Goal: Transaction & Acquisition: Download file/media

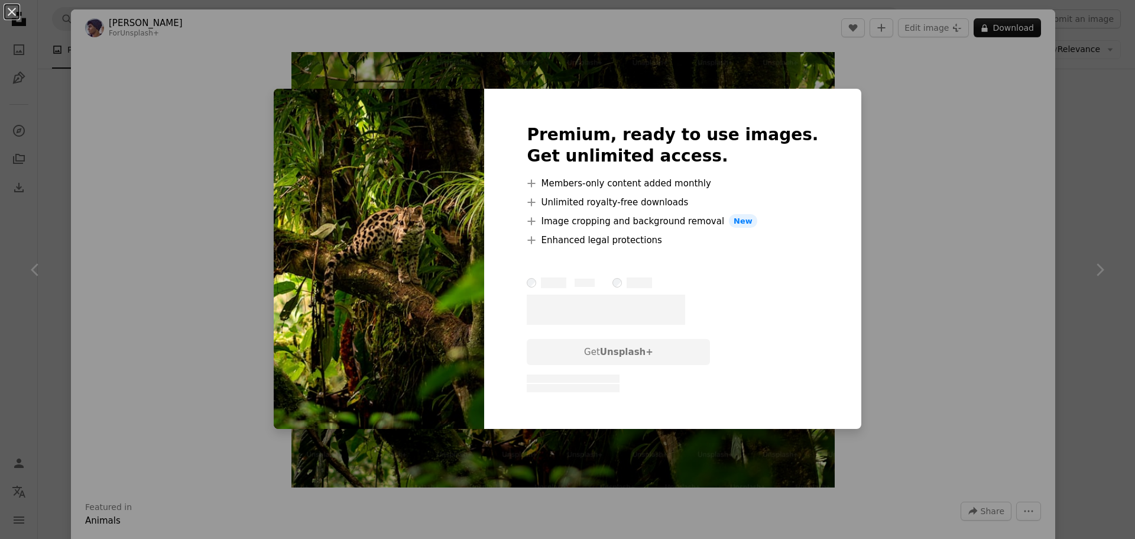
scroll to position [1478, 0]
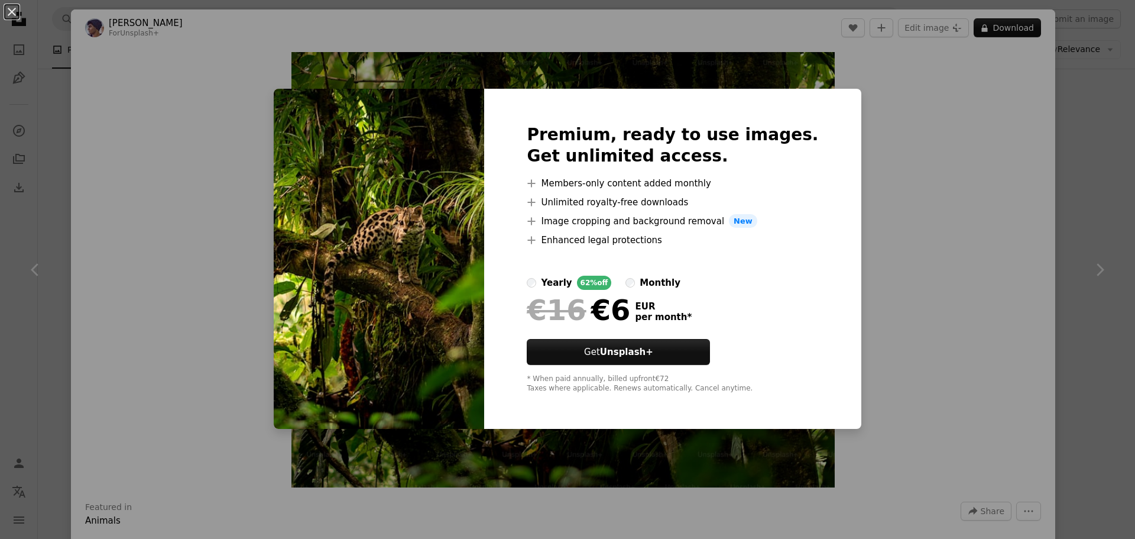
click at [852, 89] on div "An X shape Premium, ready to use images. Get unlimited access. A plus sign Memb…" at bounding box center [567, 269] width 1135 height 539
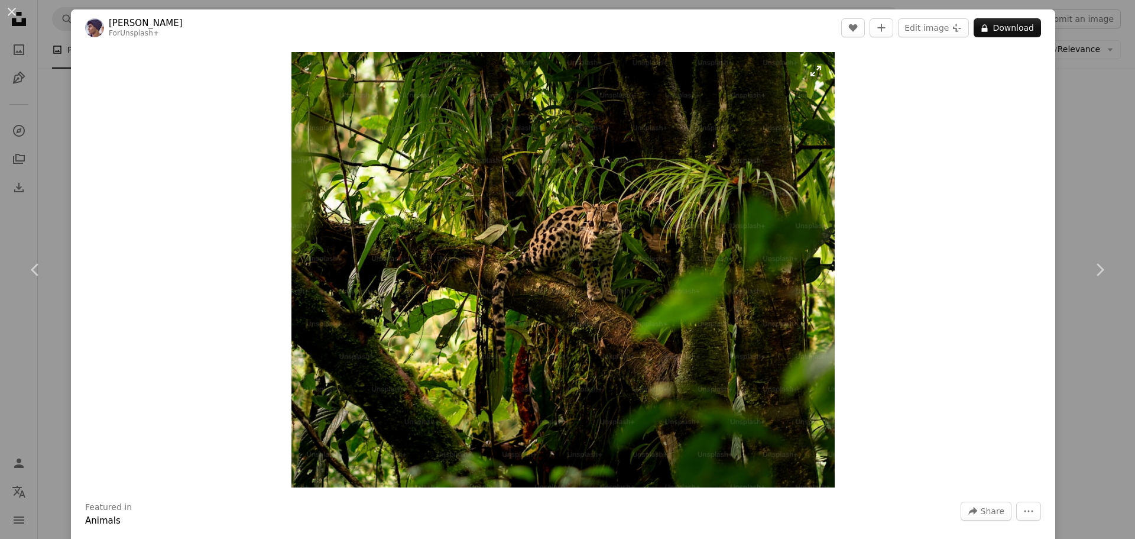
click at [639, 195] on img "Zoom in on this image" at bounding box center [563, 269] width 544 height 435
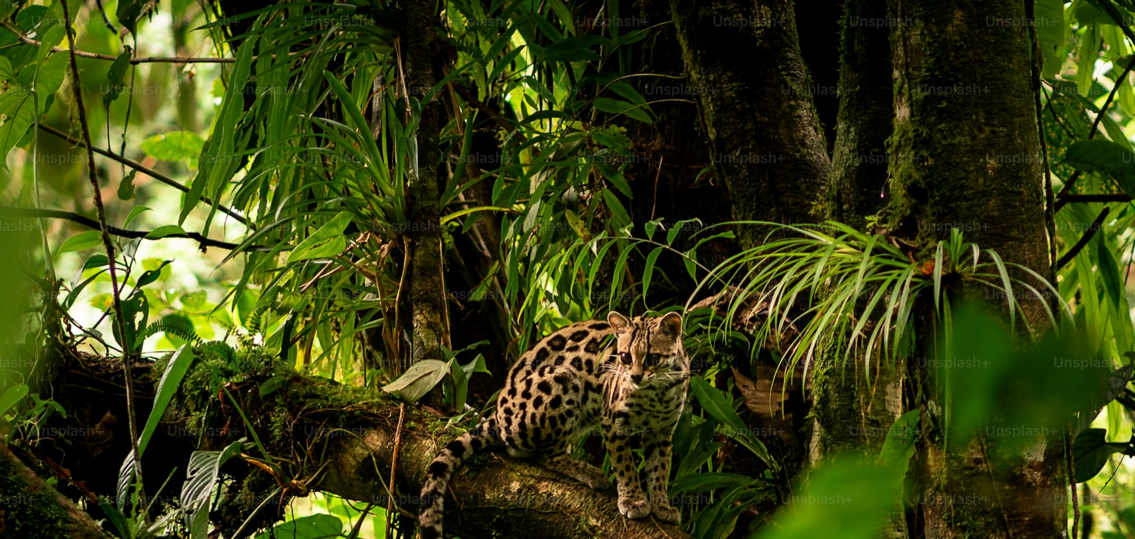
scroll to position [179, 0]
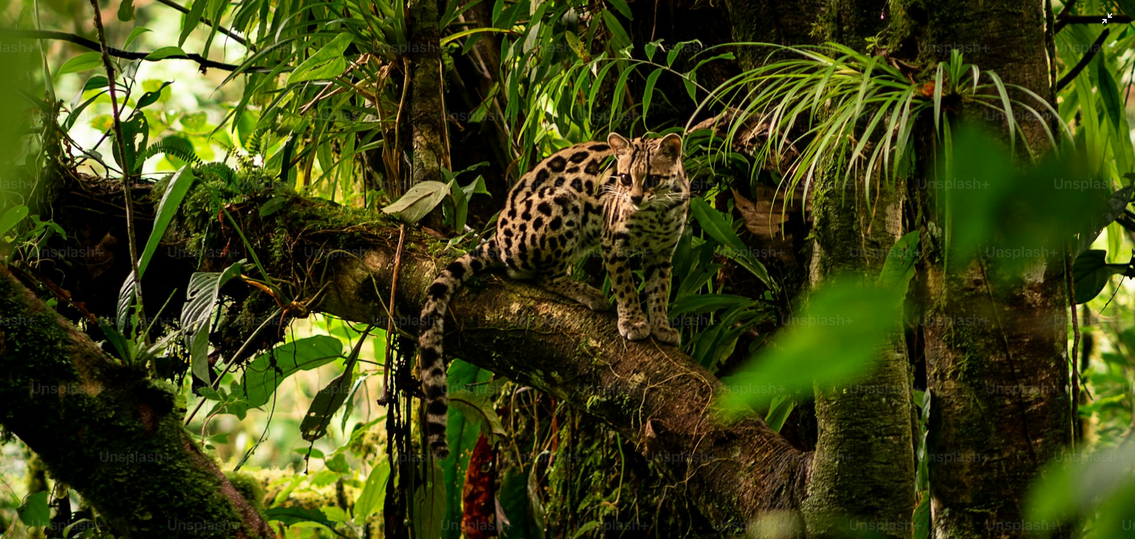
click at [702, 186] on img "Zoom out on this image" at bounding box center [567, 275] width 1136 height 909
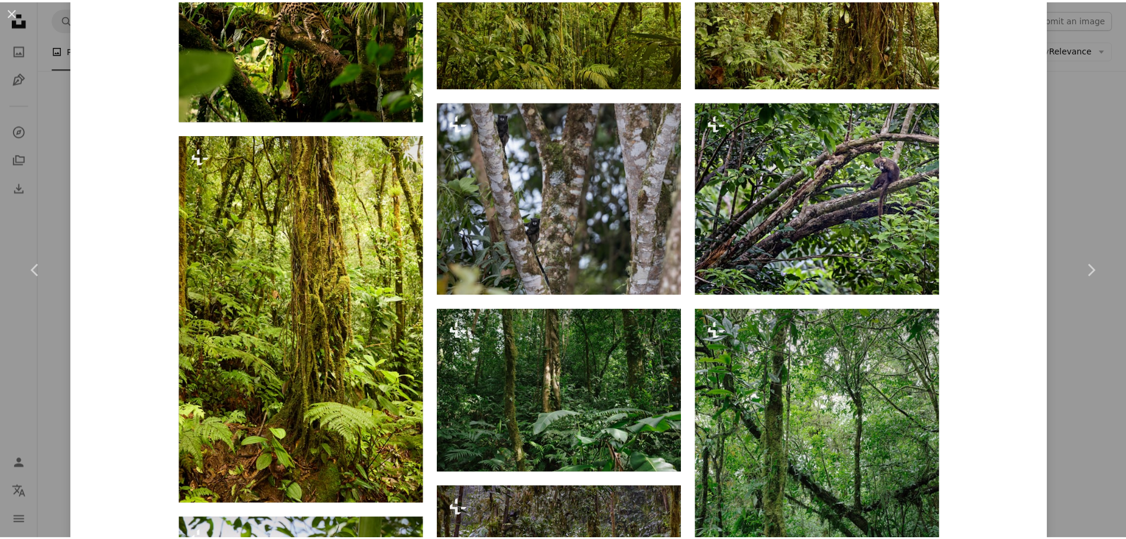
scroll to position [1064, 0]
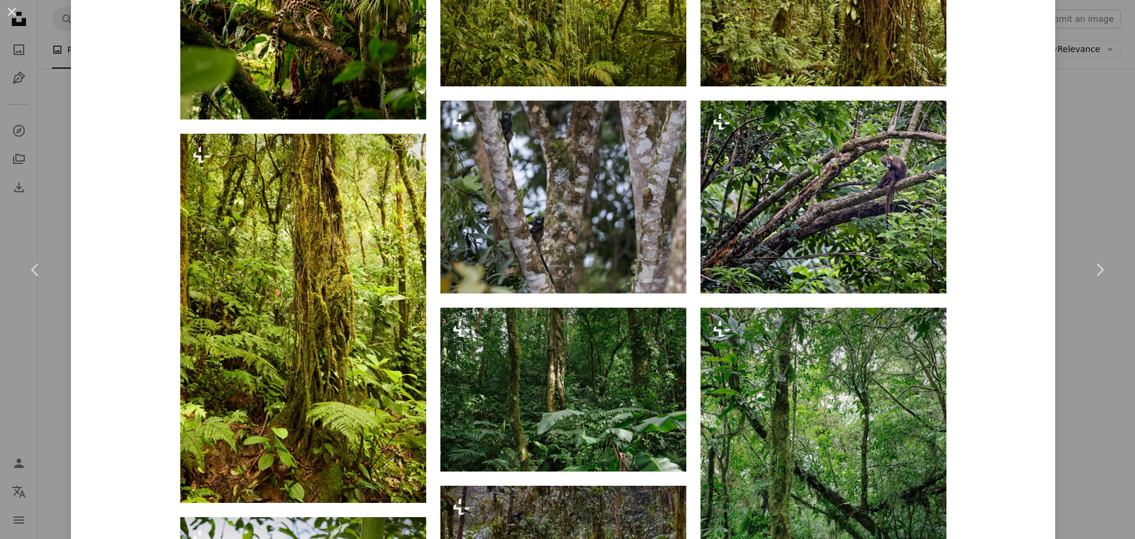
click at [1084, 184] on div "An X shape Chevron left Chevron right [PERSON_NAME] For Unsplash+ A heart A plu…" at bounding box center [567, 269] width 1135 height 539
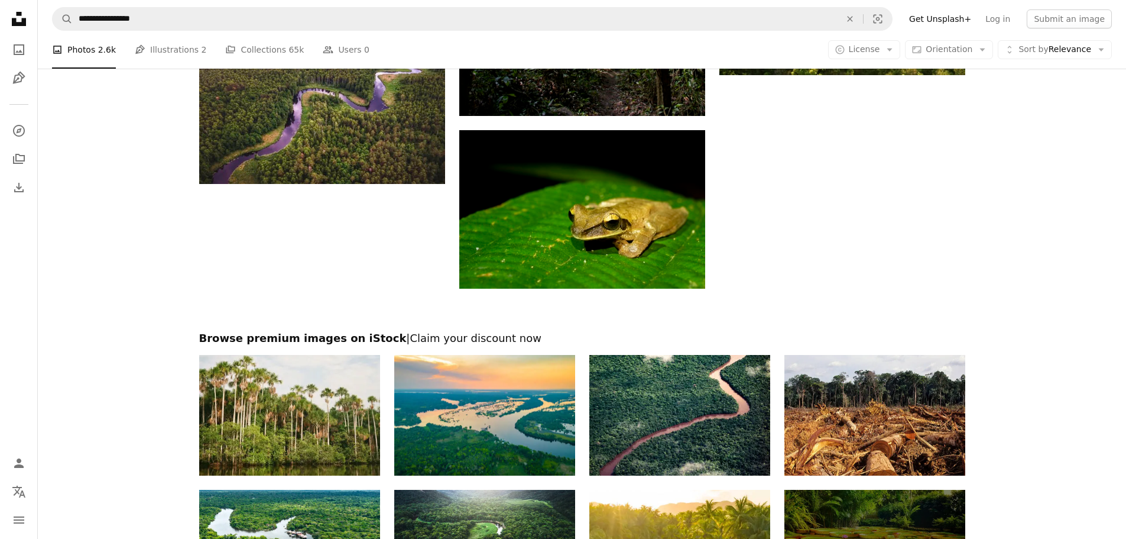
scroll to position [3752, 0]
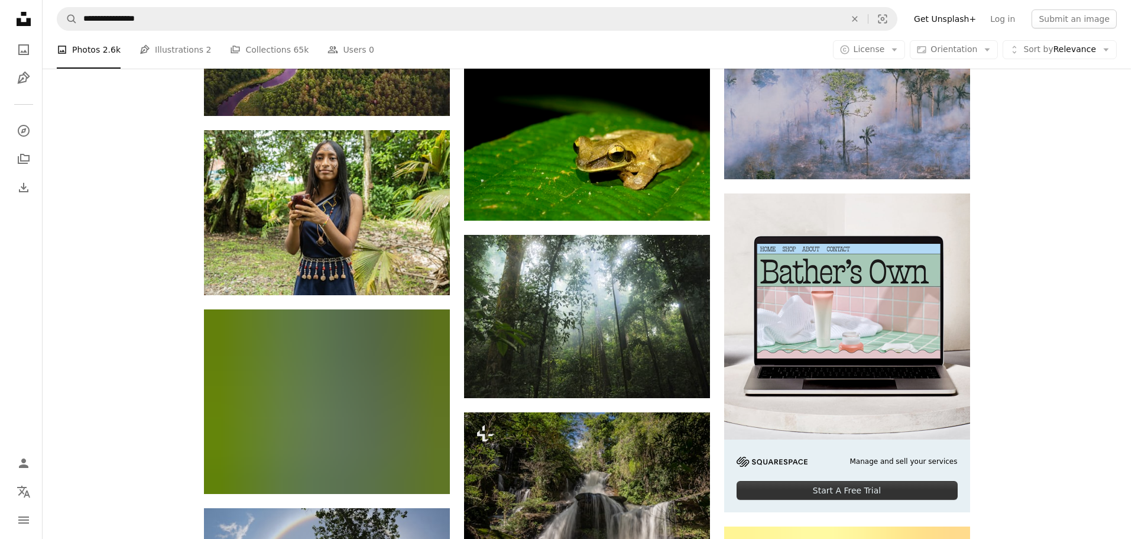
scroll to position [3811, 0]
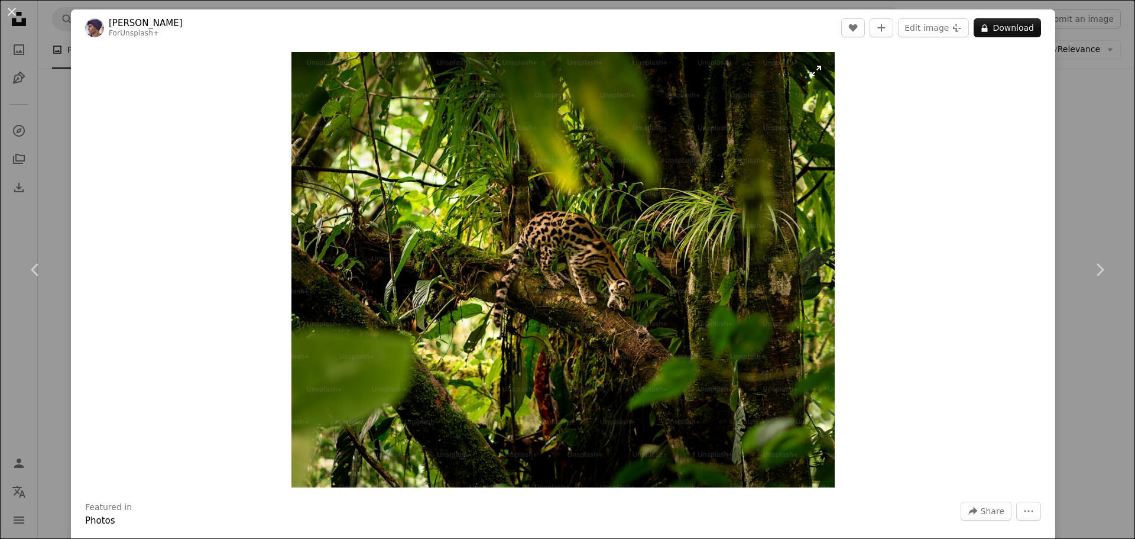
click at [633, 270] on img "Zoom in on this image" at bounding box center [563, 269] width 544 height 435
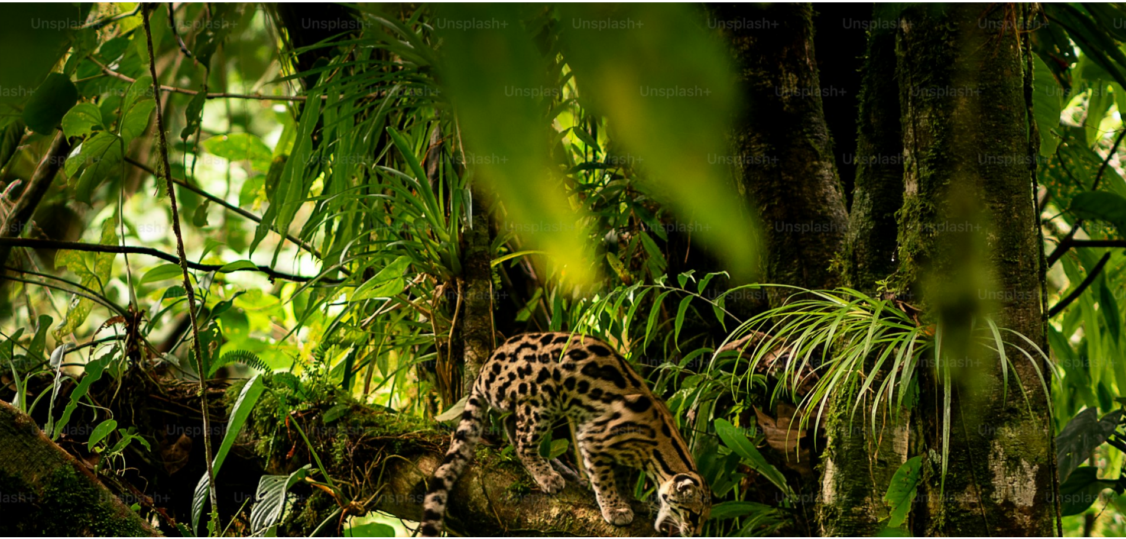
scroll to position [179, 0]
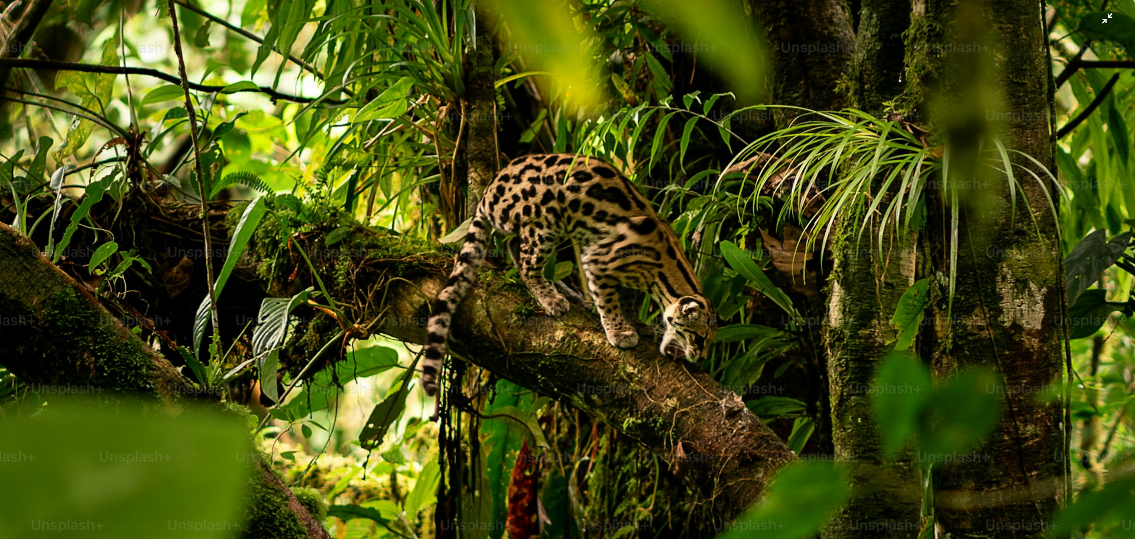
click at [633, 270] on img "Zoom out on this image" at bounding box center [567, 275] width 1136 height 909
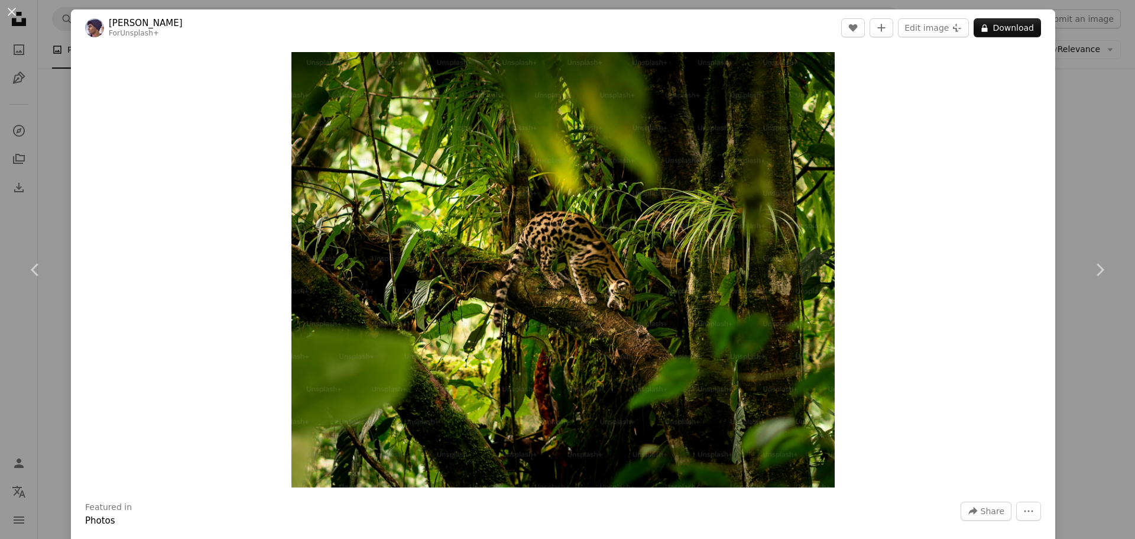
click at [1049, 215] on div "An X shape Chevron left Chevron right [PERSON_NAME] For Unsplash+ A heart A plu…" at bounding box center [567, 269] width 1135 height 539
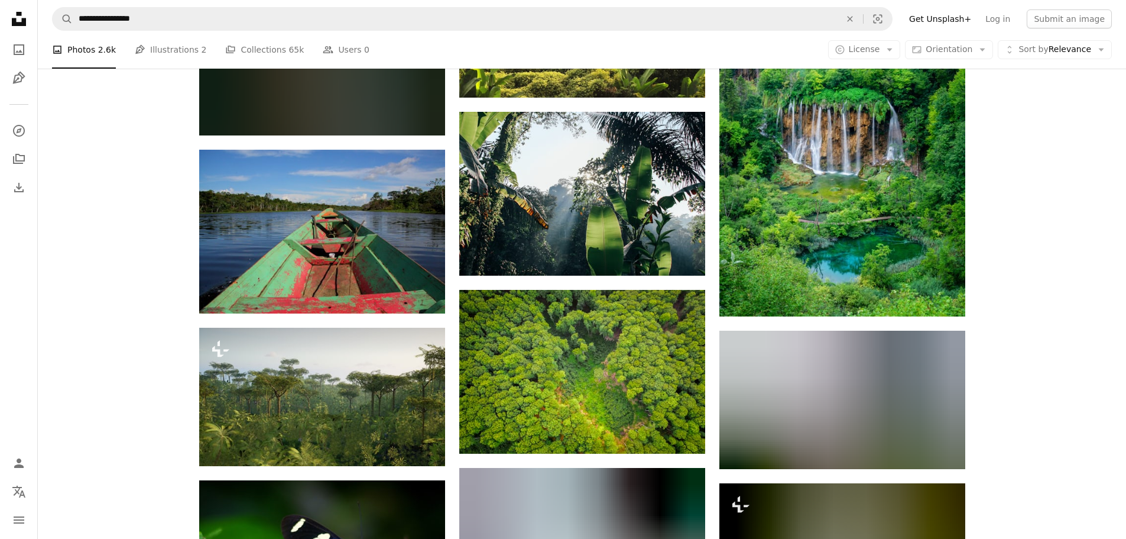
scroll to position [7240, 0]
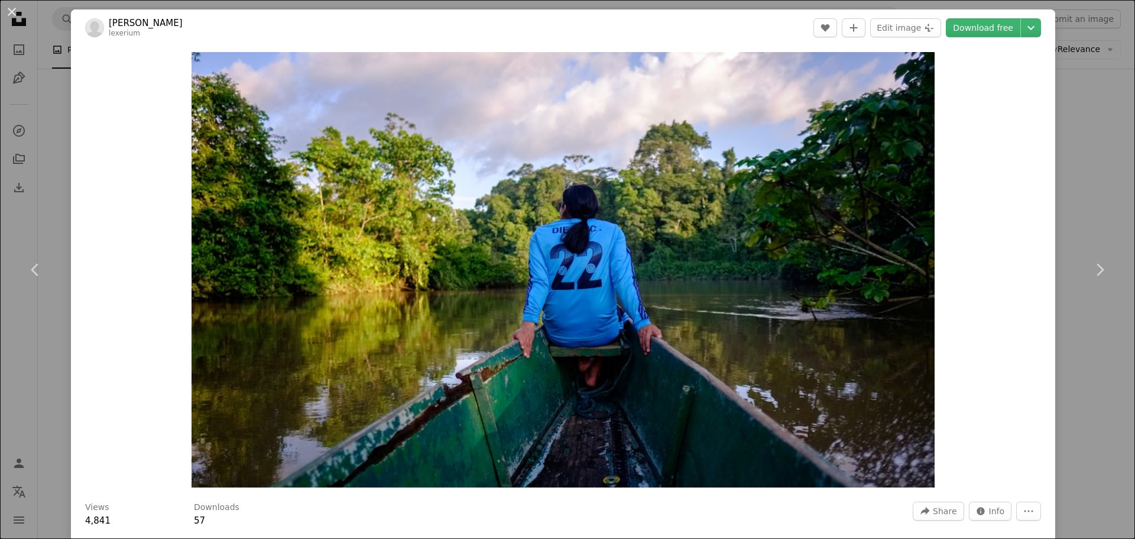
click at [1085, 172] on div "An X shape Chevron left Chevron right [PERSON_NAME] lexerium A heart A plus sig…" at bounding box center [567, 269] width 1135 height 539
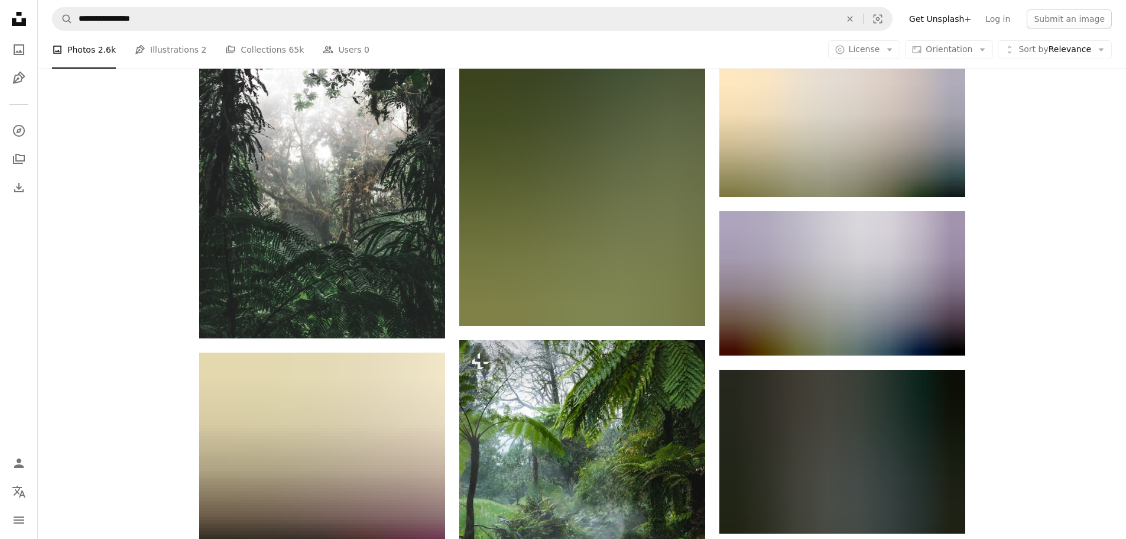
scroll to position [8186, 0]
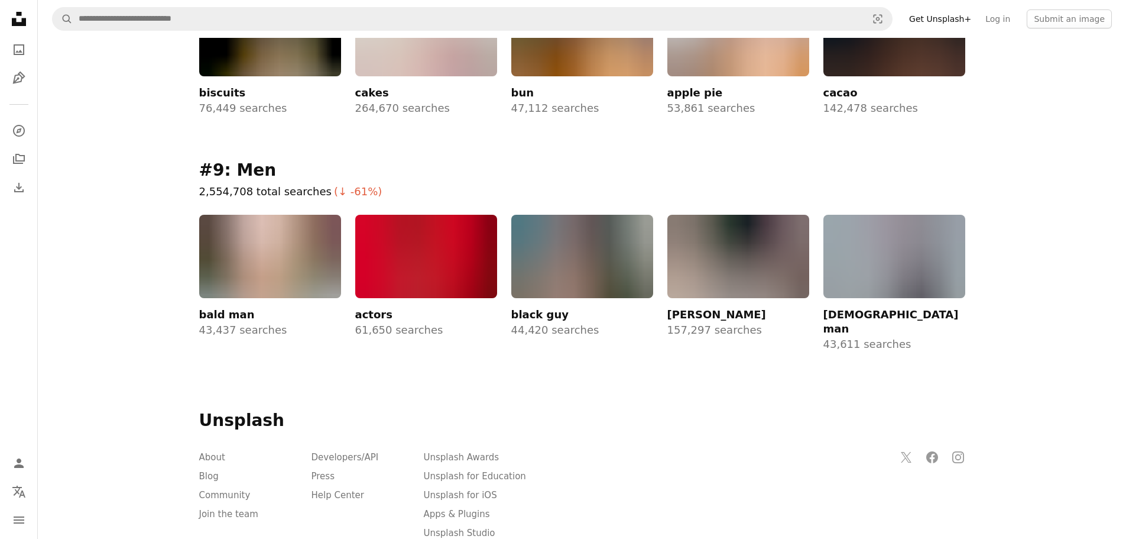
scroll to position [1833, 0]
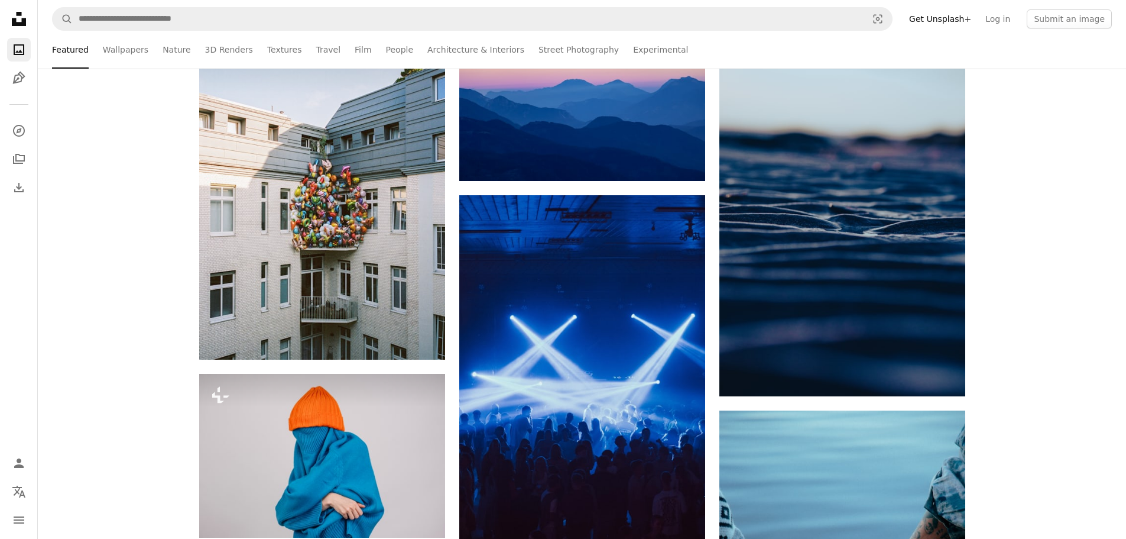
scroll to position [414, 0]
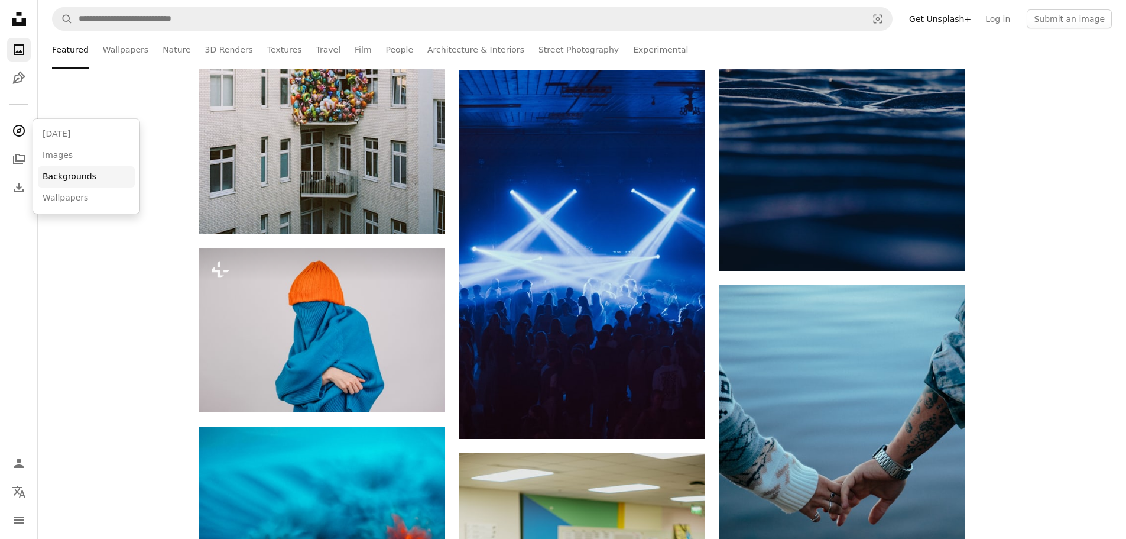
click at [76, 176] on link "Backgrounds" at bounding box center [86, 176] width 97 height 21
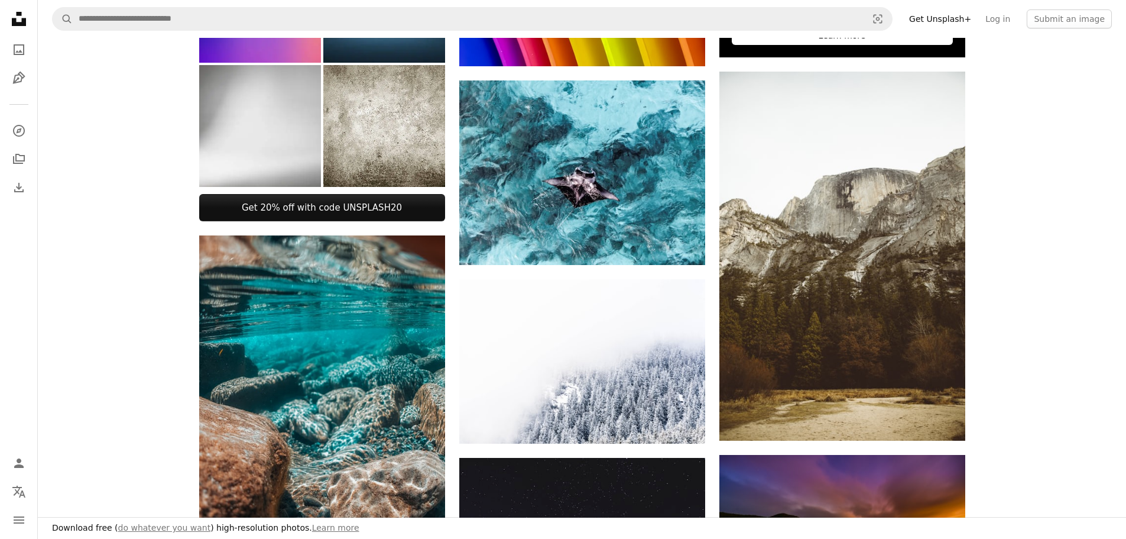
scroll to position [650, 0]
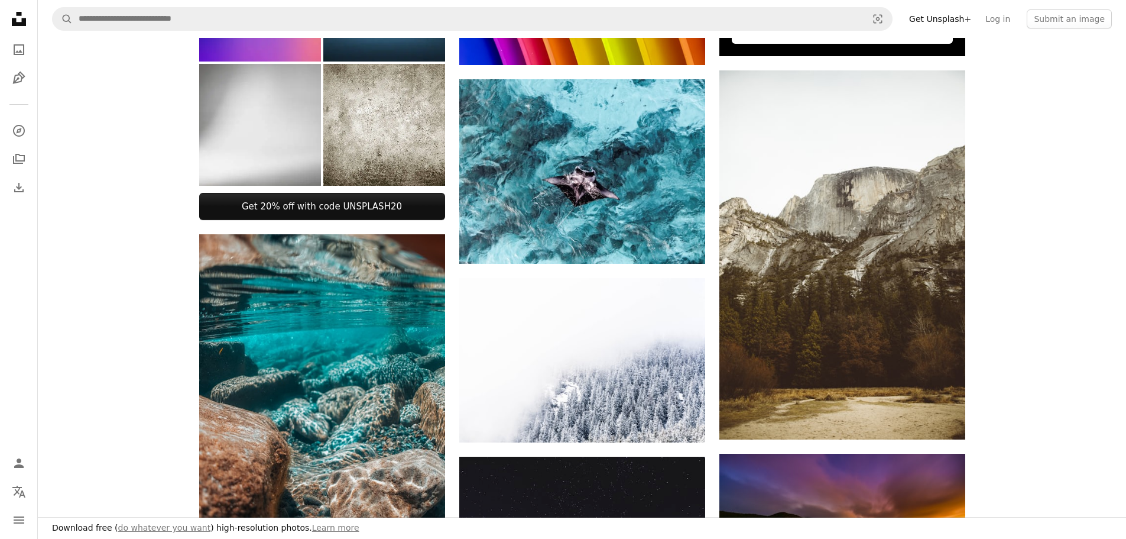
drag, startPoint x: 85, startPoint y: 361, endPoint x: 84, endPoint y: 349, distance: 11.8
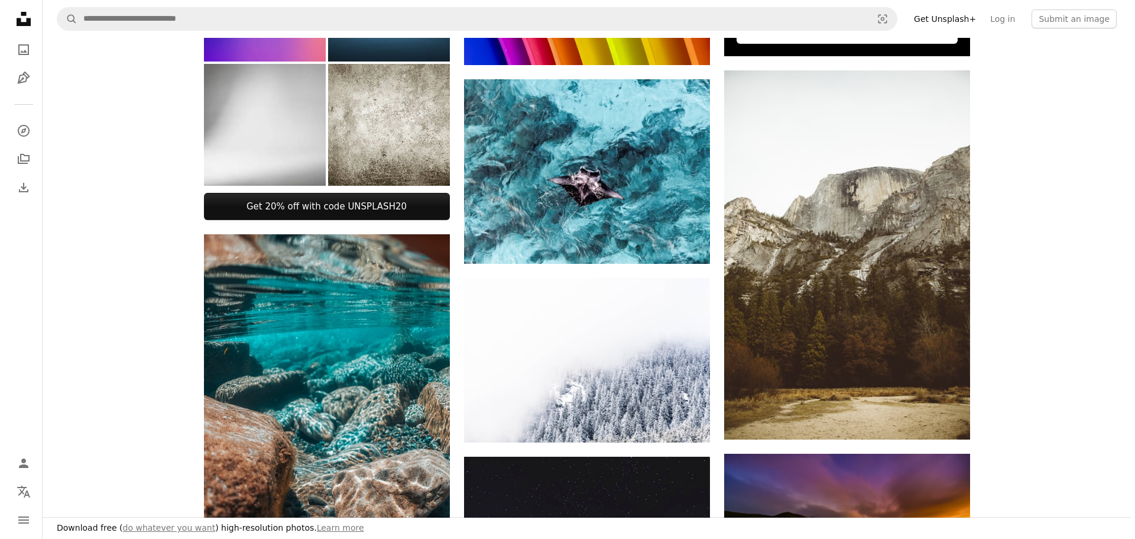
scroll to position [649, 0]
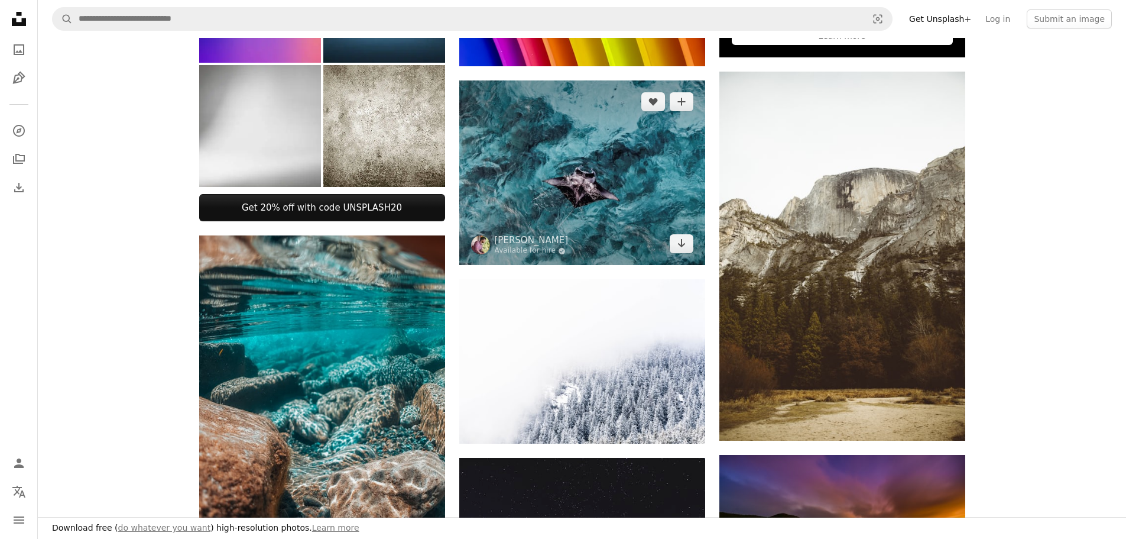
click at [579, 181] on img at bounding box center [582, 172] width 246 height 184
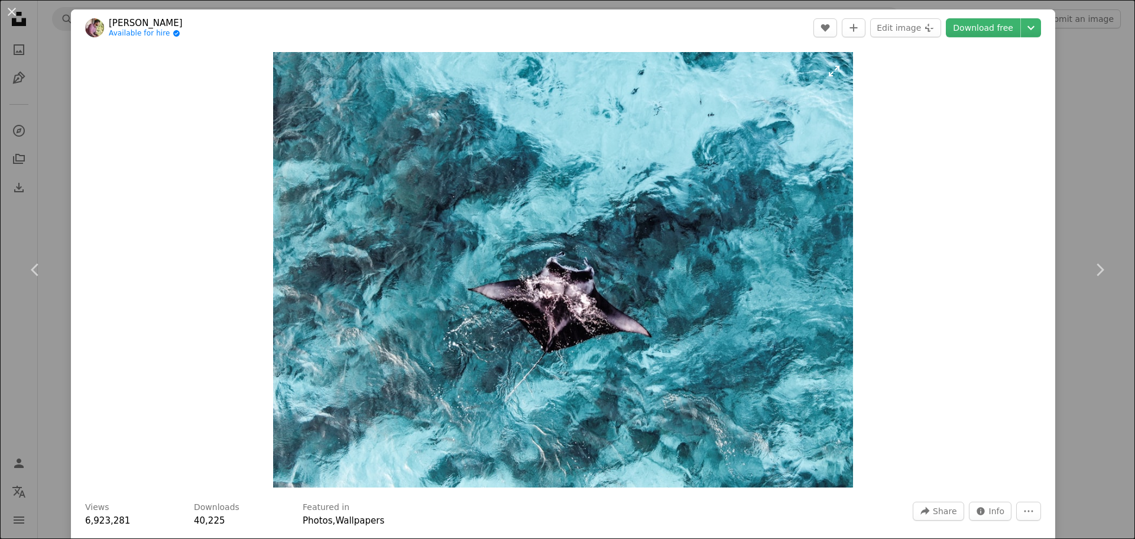
click at [565, 313] on img "Zoom in on this image" at bounding box center [563, 269] width 580 height 435
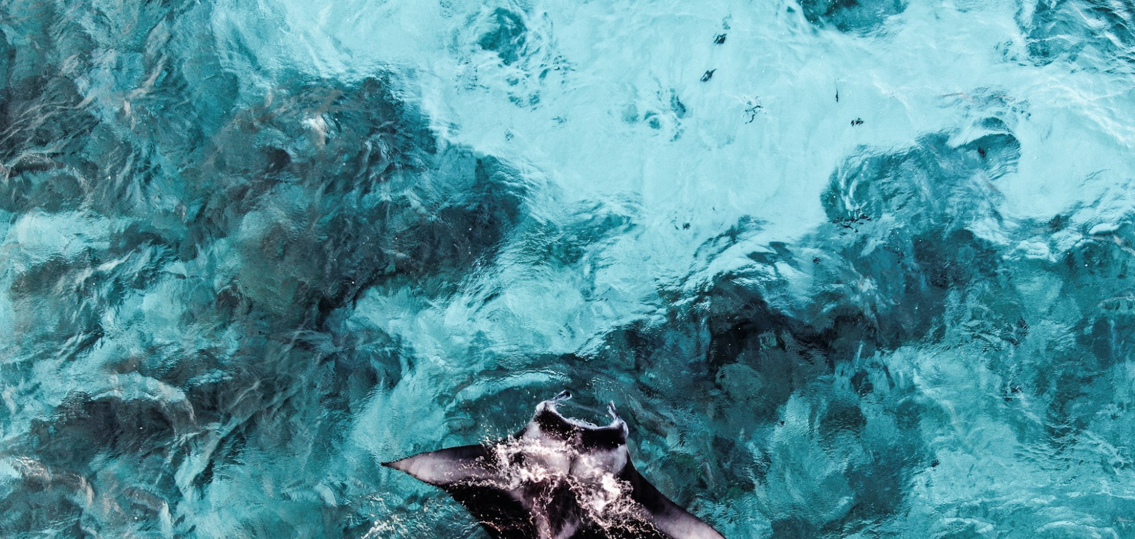
scroll to position [151, 0]
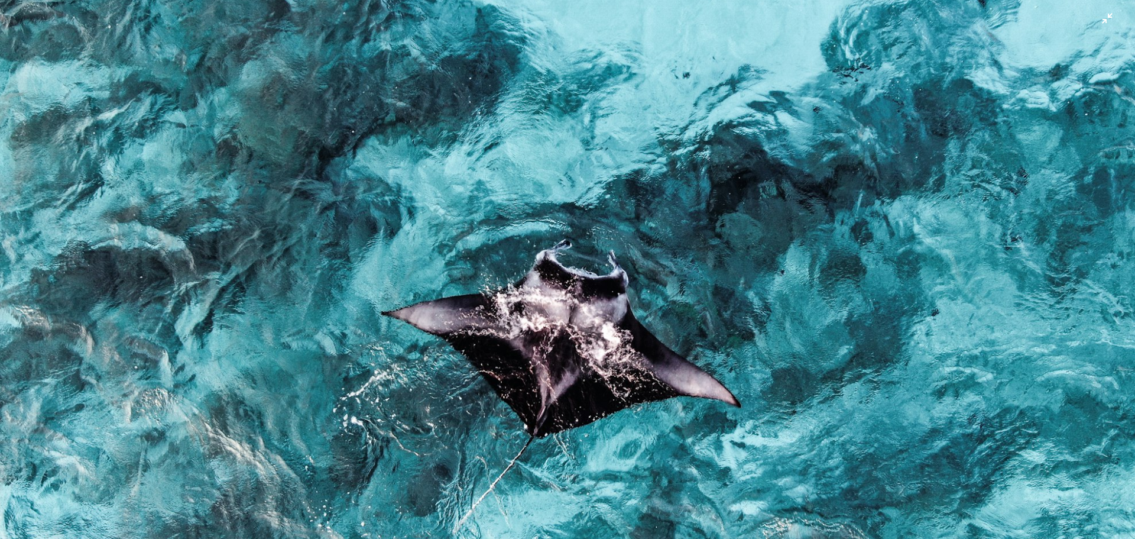
click at [726, 331] on img "Zoom out on this image" at bounding box center [567, 275] width 1136 height 853
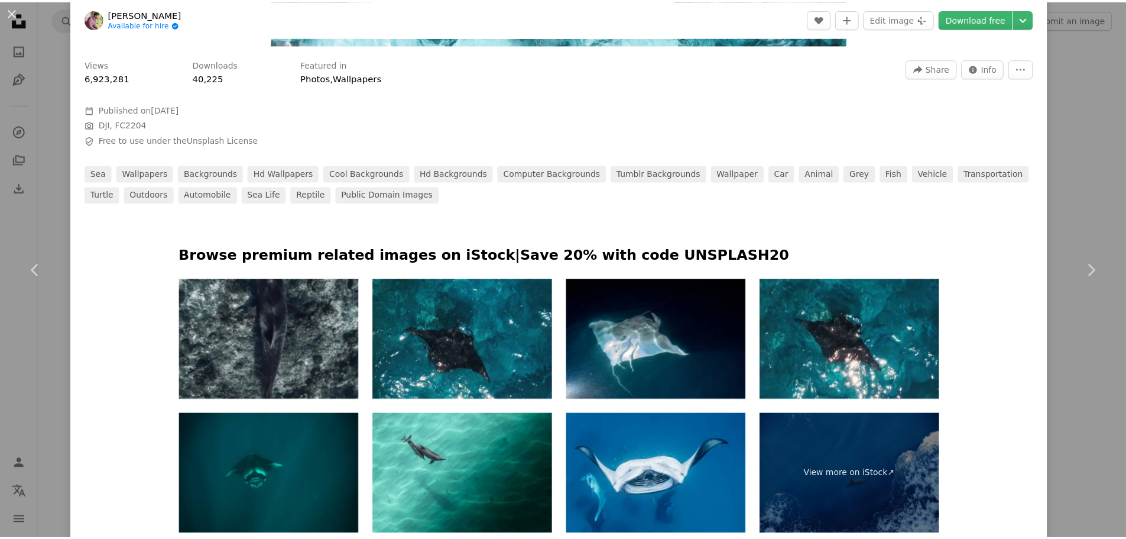
scroll to position [0, 0]
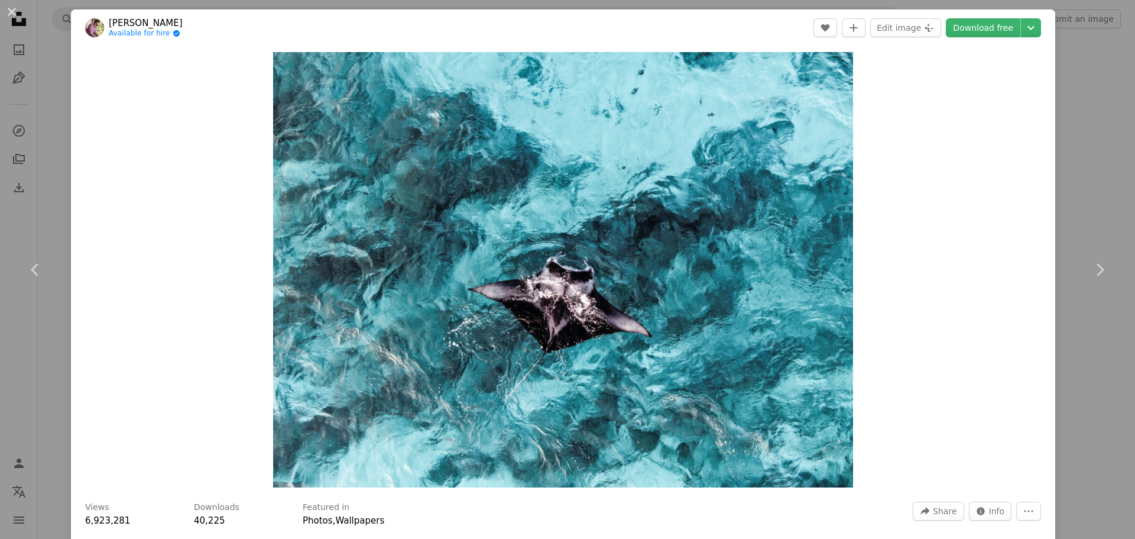
click at [1092, 35] on div "An X shape Chevron left Chevron right [PERSON_NAME] Available for hire A checkm…" at bounding box center [567, 269] width 1135 height 539
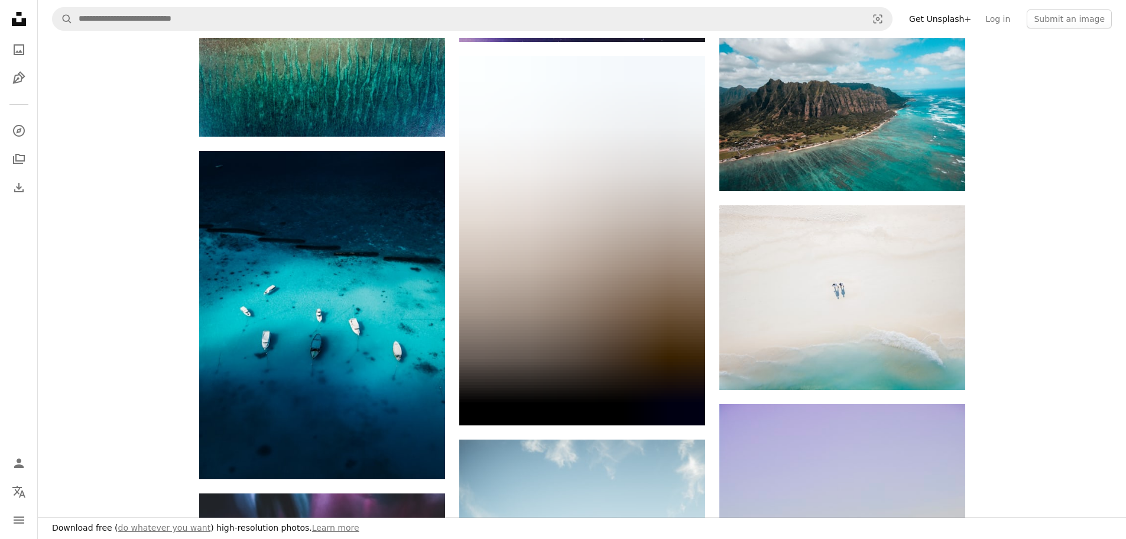
scroll to position [1299, 0]
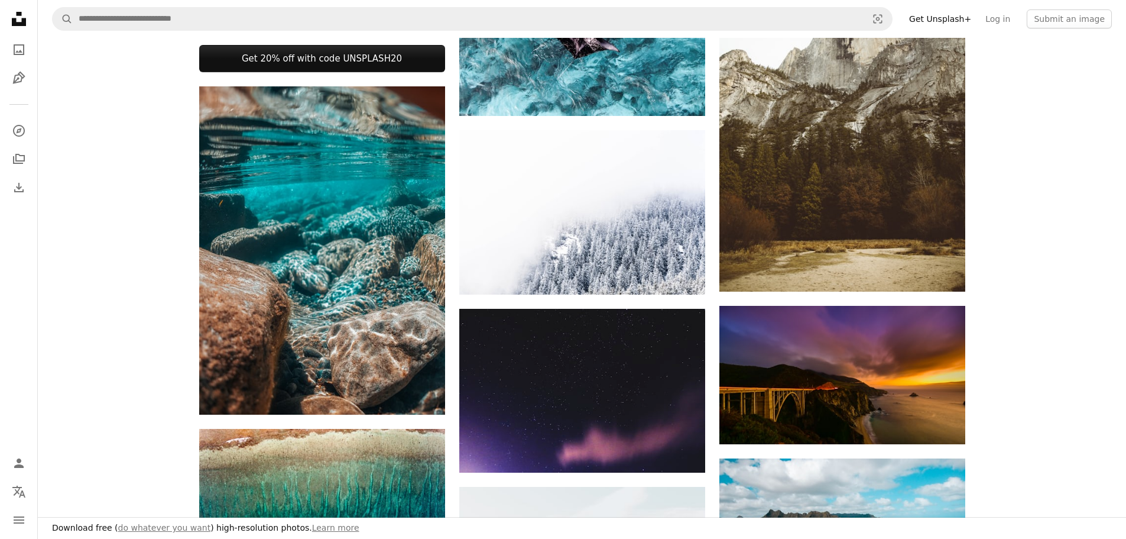
drag, startPoint x: 1054, startPoint y: 214, endPoint x: 1052, endPoint y: 184, distance: 29.7
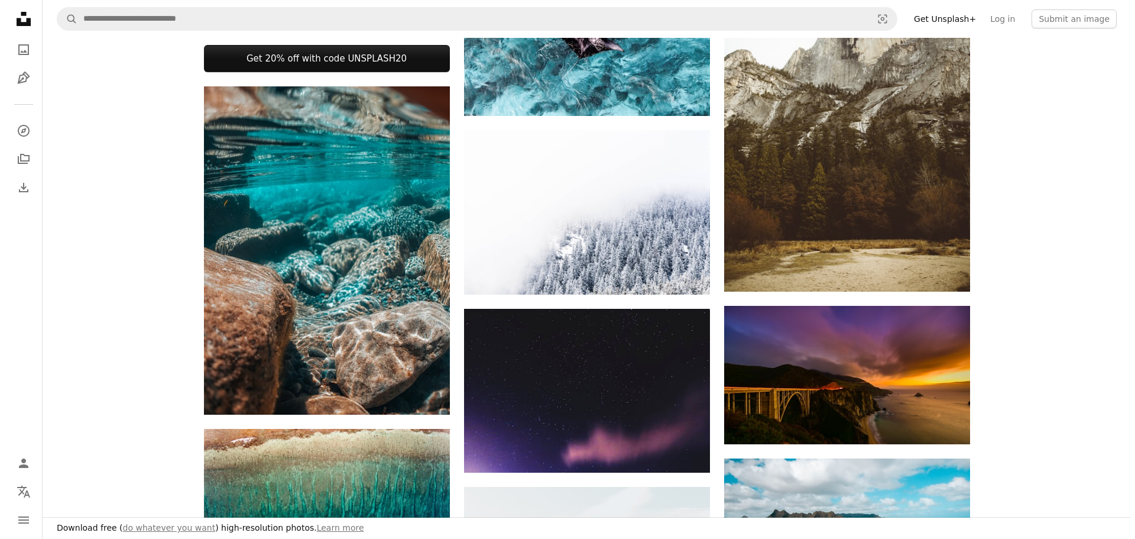
scroll to position [546, 0]
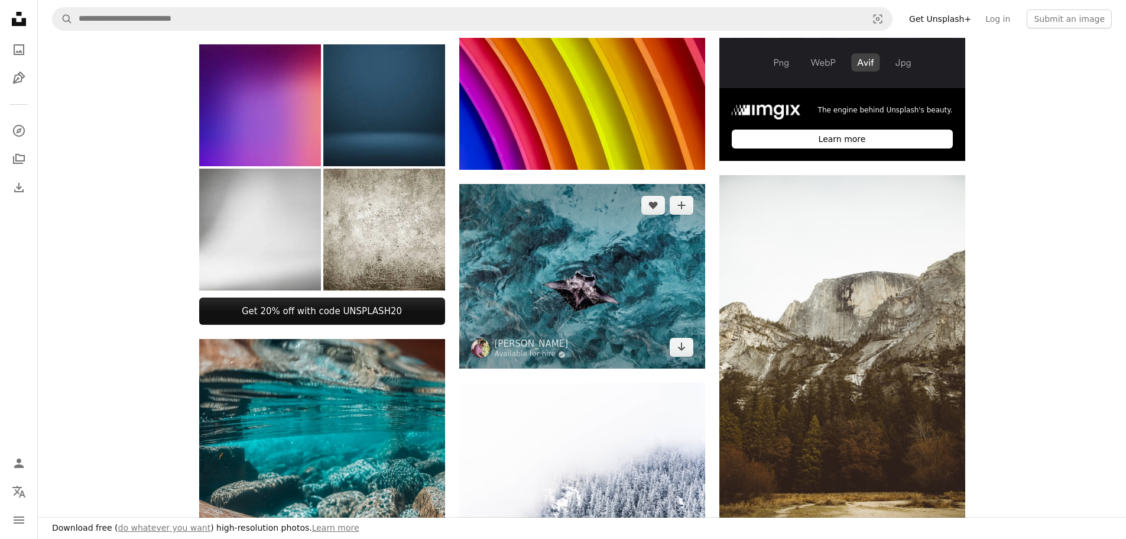
click at [641, 224] on img at bounding box center [582, 276] width 246 height 184
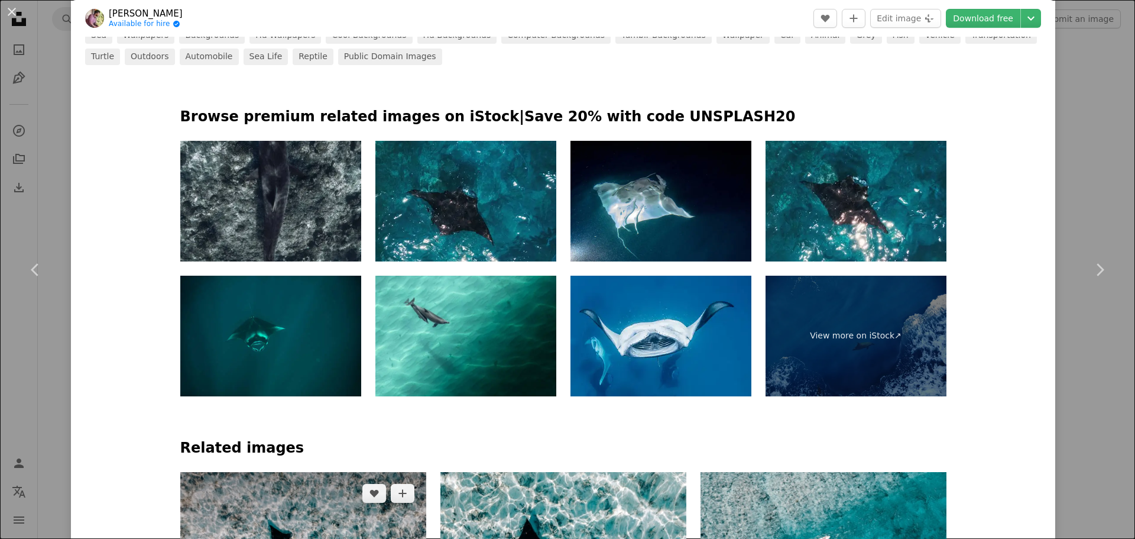
scroll to position [591, 0]
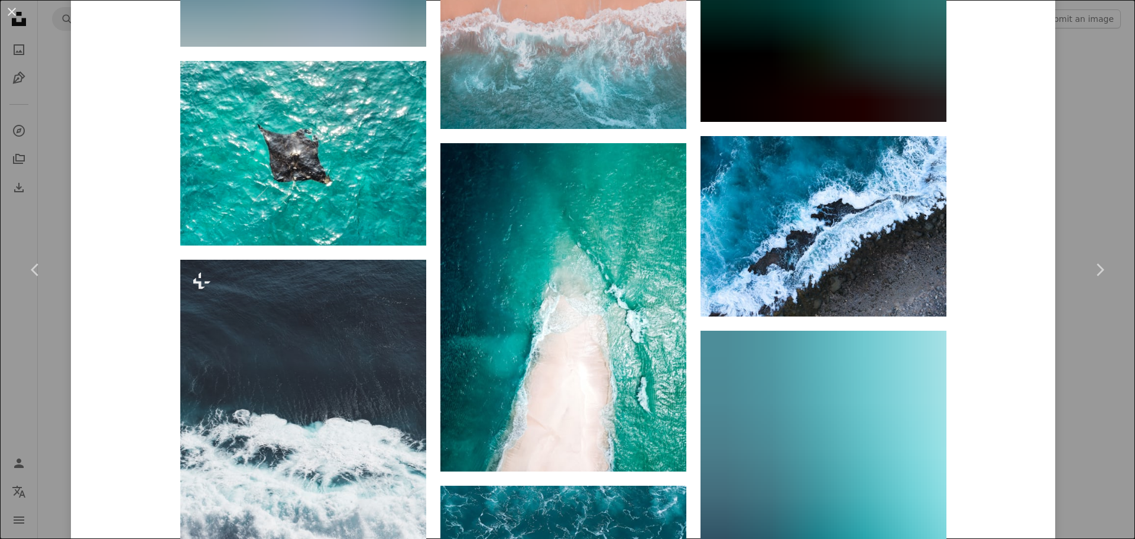
scroll to position [3316, 0]
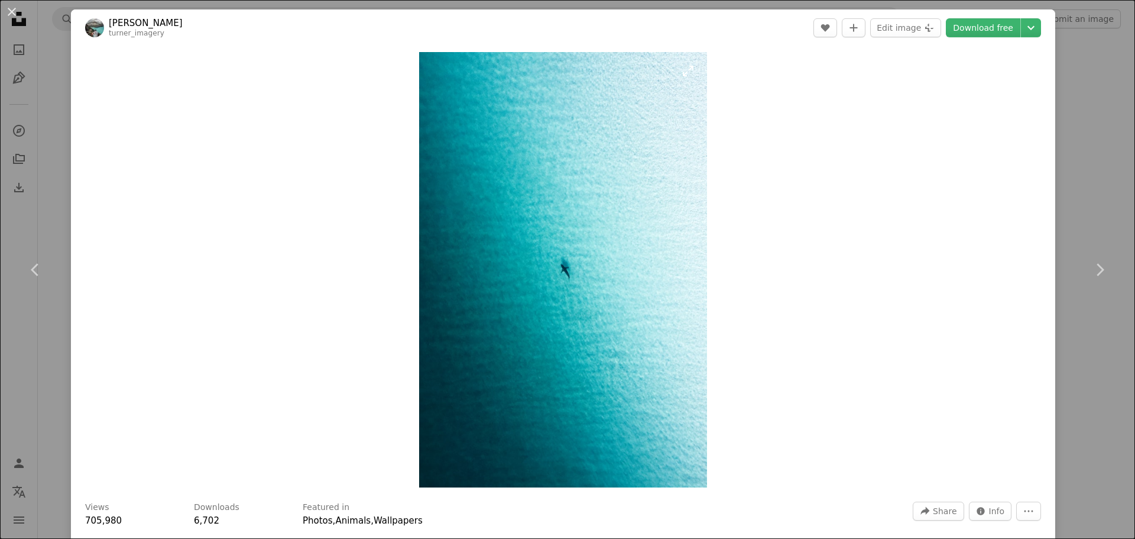
click at [604, 271] on img "Zoom in on this image" at bounding box center [563, 269] width 289 height 435
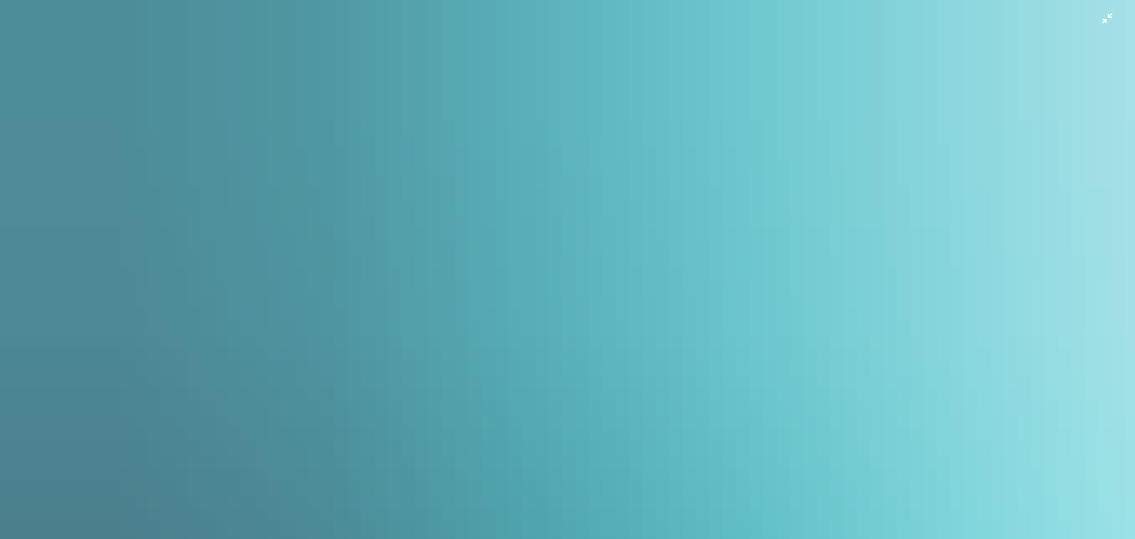
scroll to position [575, 0]
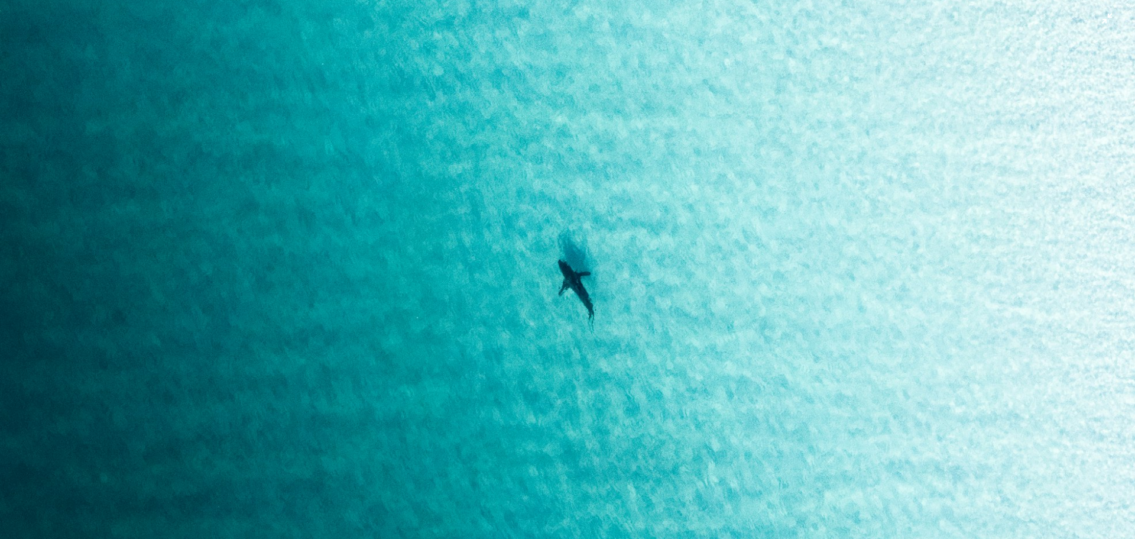
click at [615, 280] on img "Zoom out on this image" at bounding box center [567, 282] width 1136 height 1716
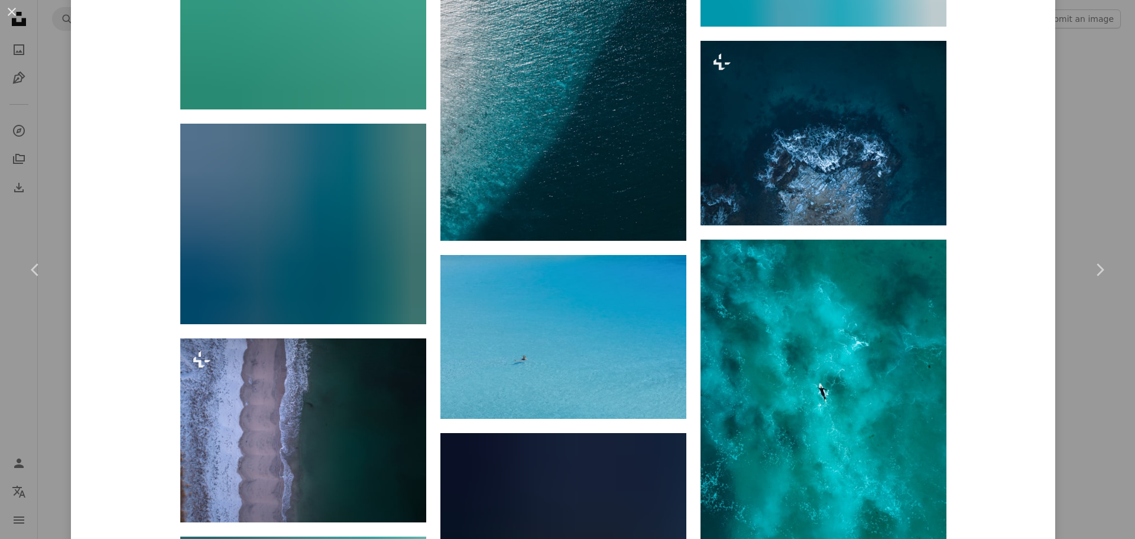
scroll to position [1419, 0]
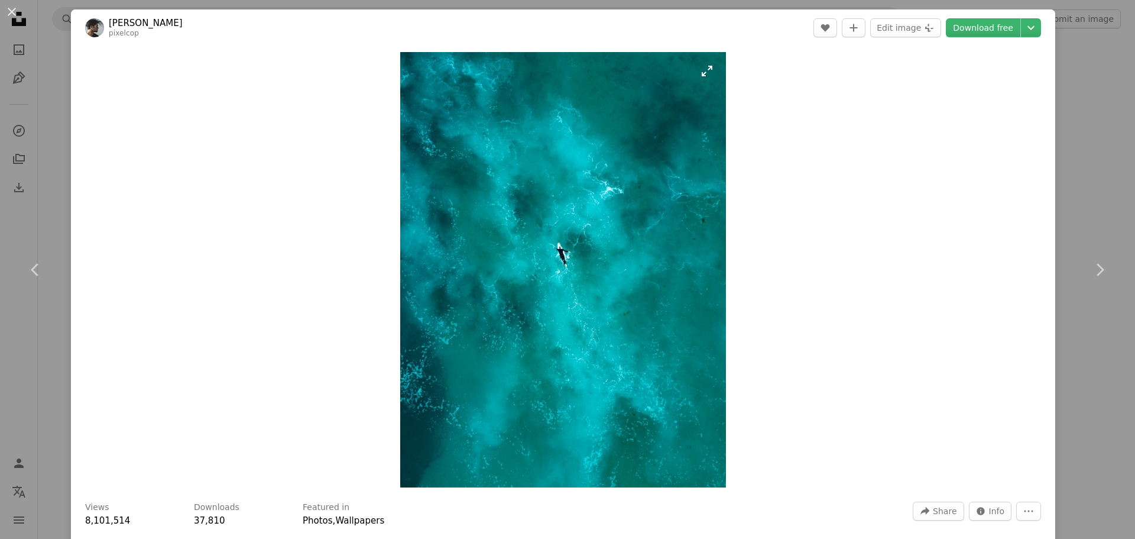
click at [584, 253] on img "Zoom in on this image" at bounding box center [563, 269] width 326 height 435
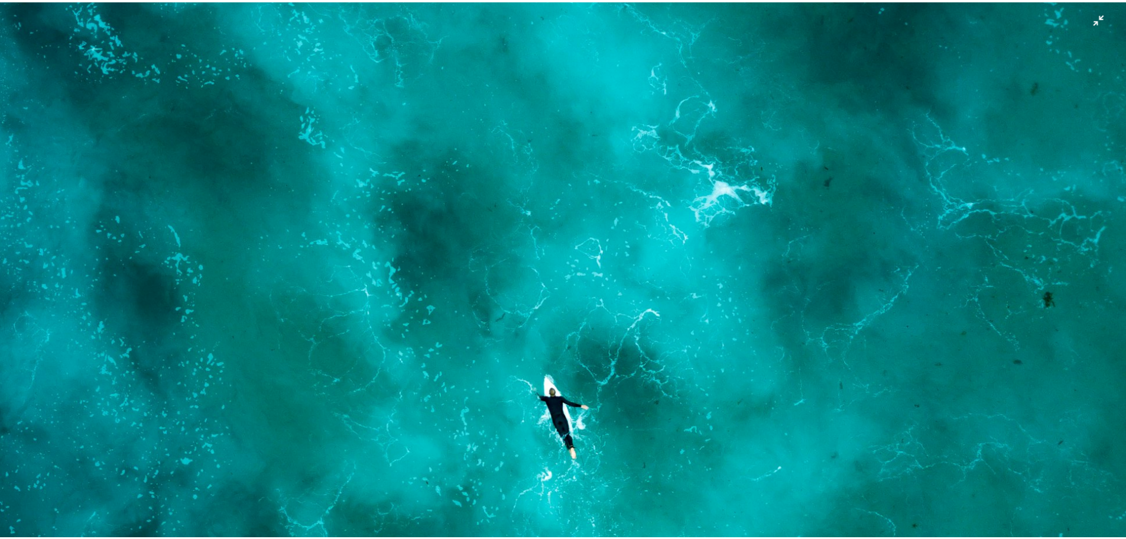
scroll to position [300, 0]
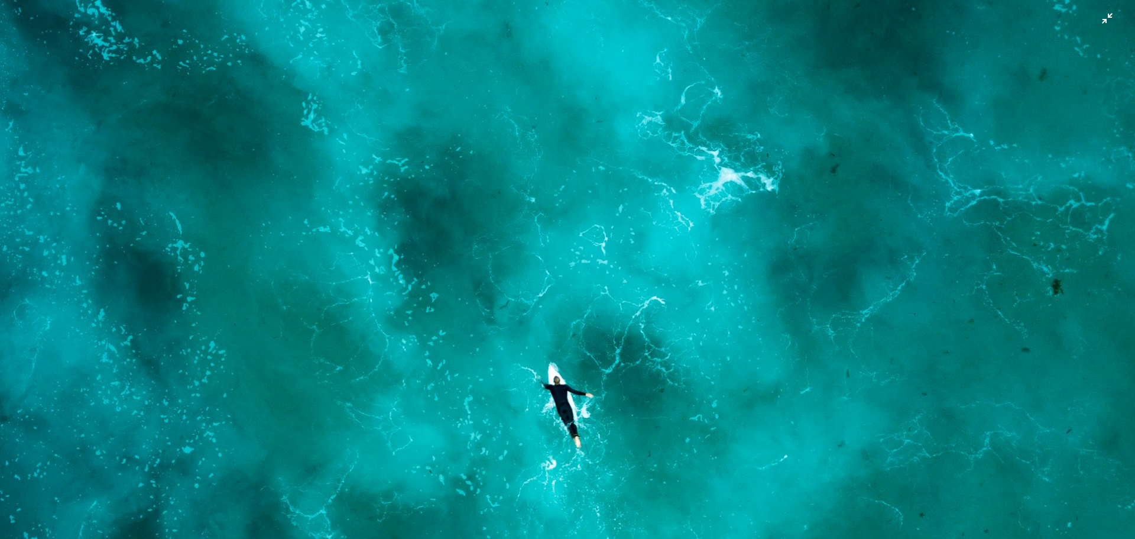
click at [628, 241] on img "Zoom out on this image" at bounding box center [567, 458] width 1136 height 1516
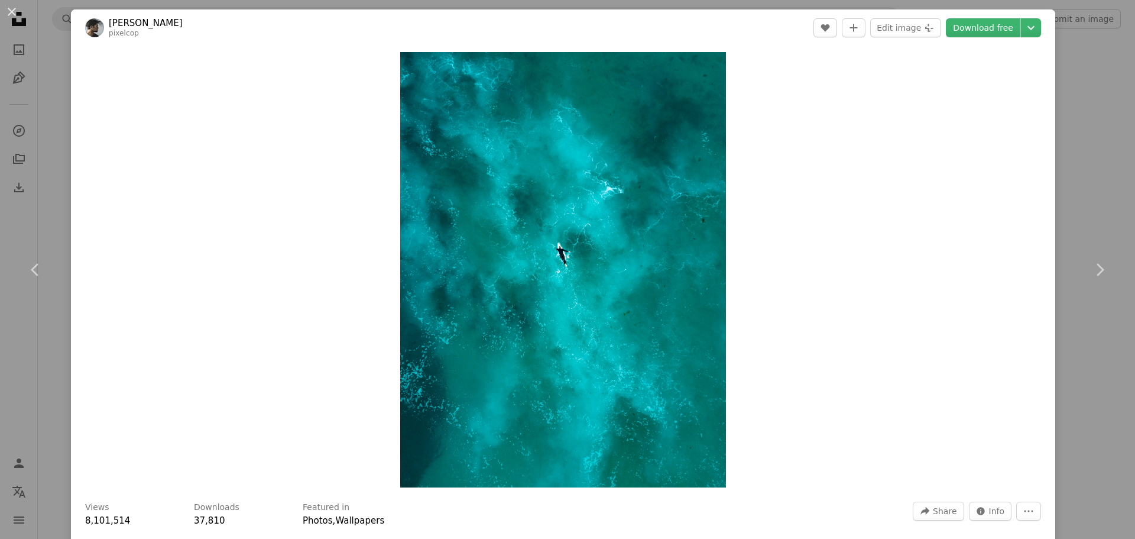
drag, startPoint x: 971, startPoint y: 192, endPoint x: 987, endPoint y: 193, distance: 16.0
click at [976, 193] on div "Zoom in" at bounding box center [563, 269] width 984 height 447
click at [1062, 174] on div "An X shape Chevron left Chevron right [PERSON_NAME] pixelcop A heart A plus sig…" at bounding box center [567, 269] width 1135 height 539
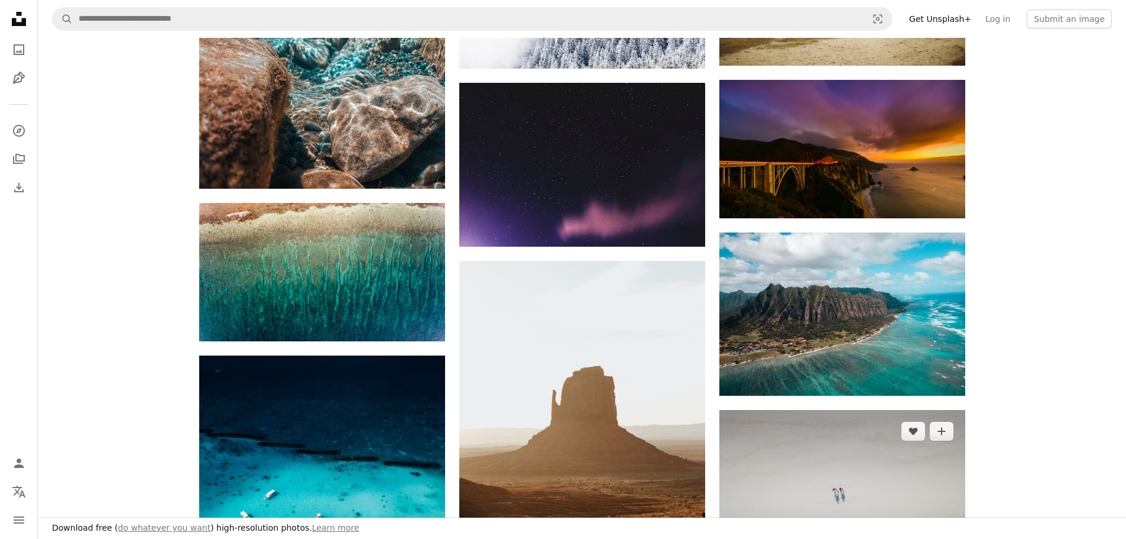
scroll to position [1019, 0]
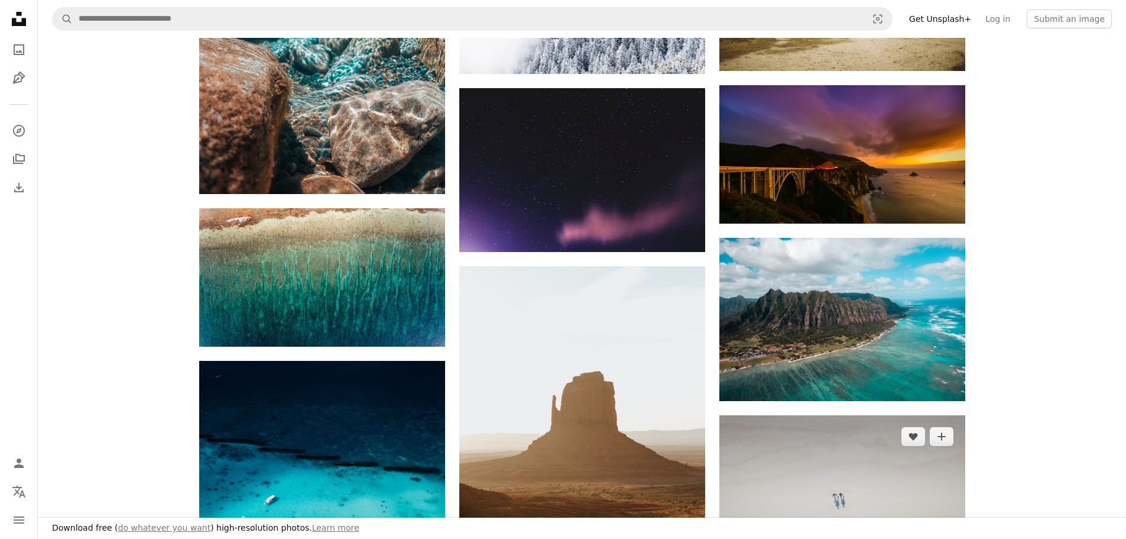
click at [935, 415] on img at bounding box center [842, 507] width 246 height 184
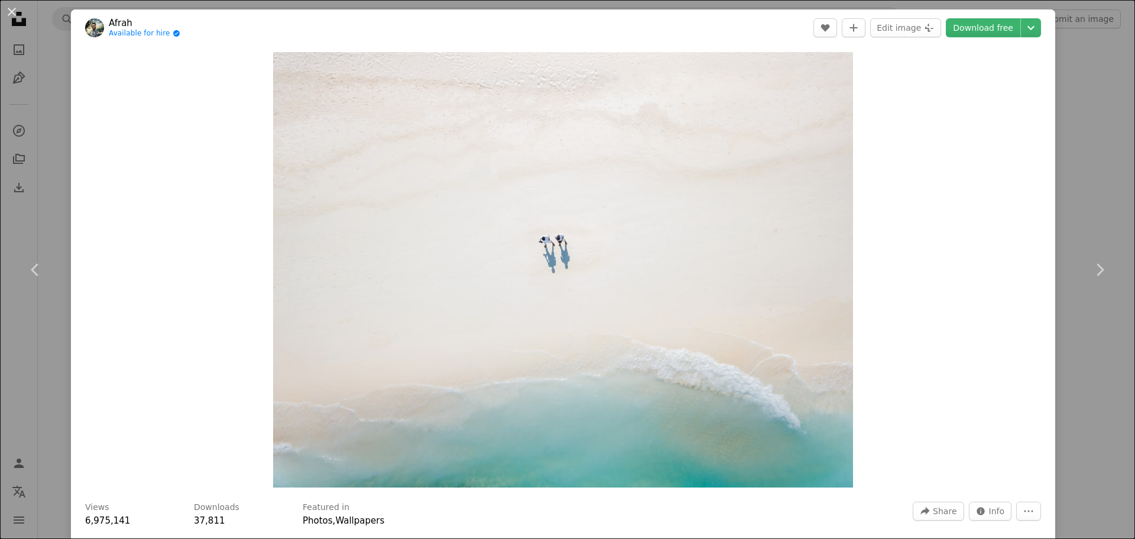
click at [1017, 173] on div "Zoom in" at bounding box center [563, 269] width 984 height 447
click at [1065, 166] on div "An X shape Chevron left Chevron right Afrah Available for hire A checkmark insi…" at bounding box center [567, 269] width 1135 height 539
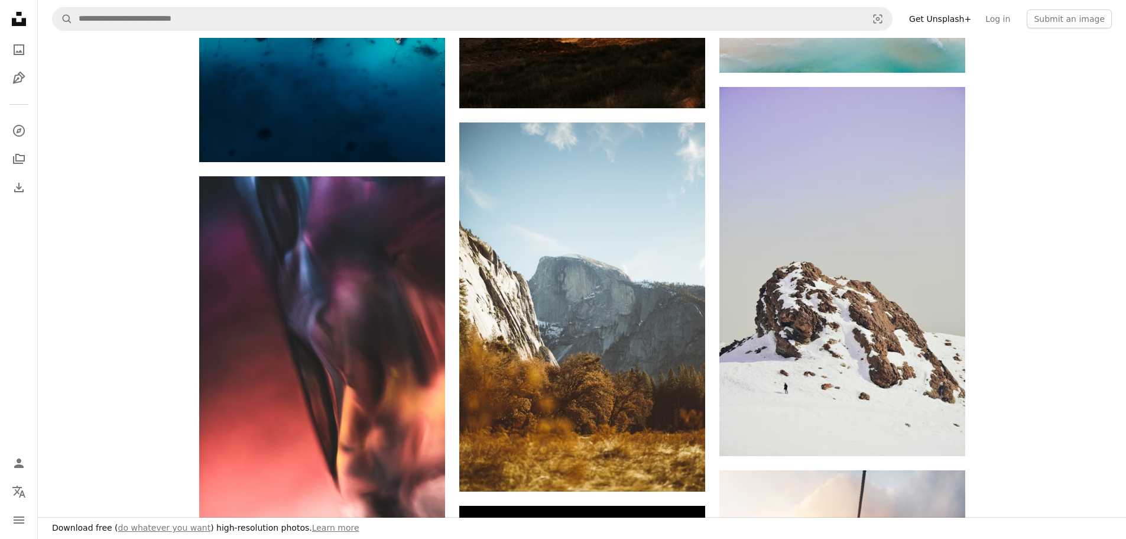
drag, startPoint x: 1080, startPoint y: 138, endPoint x: 1091, endPoint y: 209, distance: 71.7
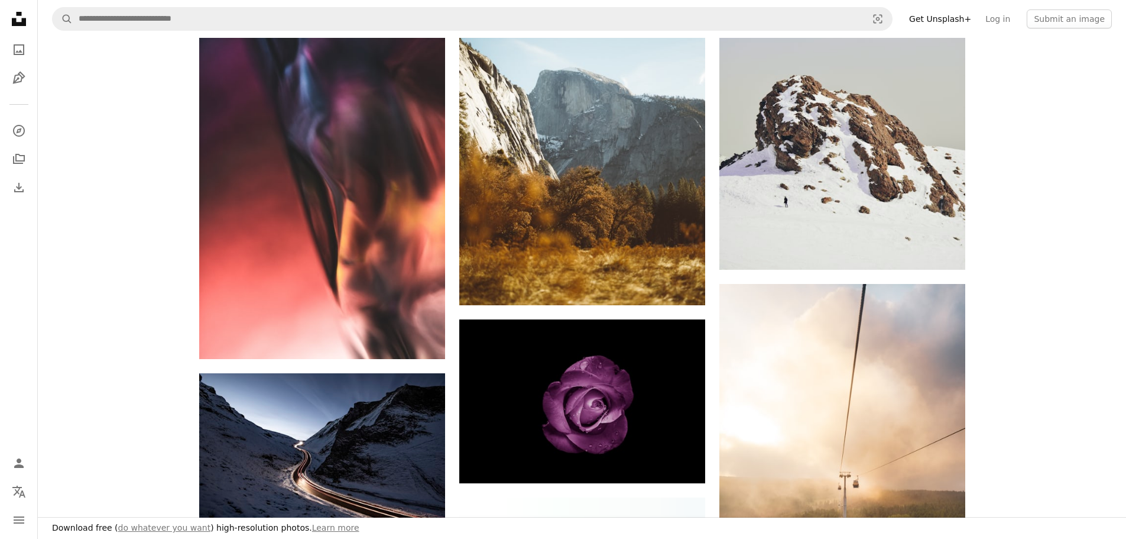
drag, startPoint x: 1091, startPoint y: 174, endPoint x: 1087, endPoint y: 247, distance: 73.4
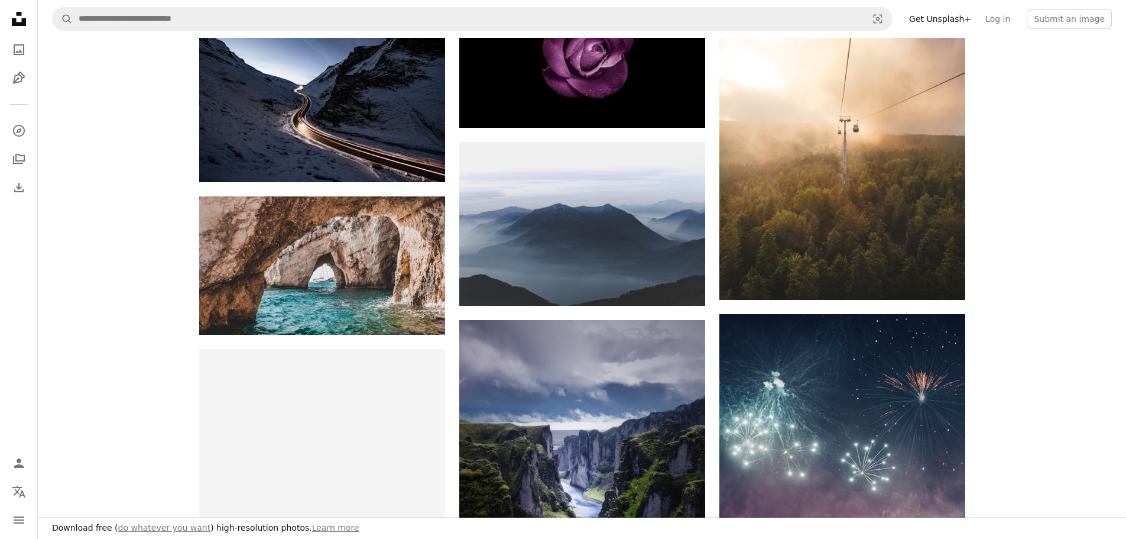
drag, startPoint x: 1080, startPoint y: 162, endPoint x: 1078, endPoint y: 228, distance: 65.6
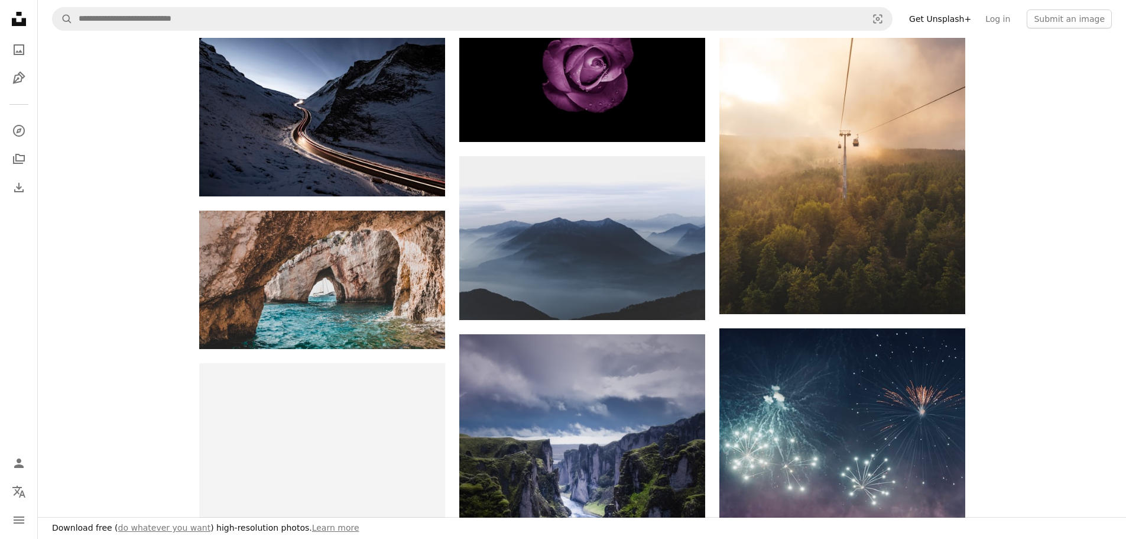
scroll to position [2052, 0]
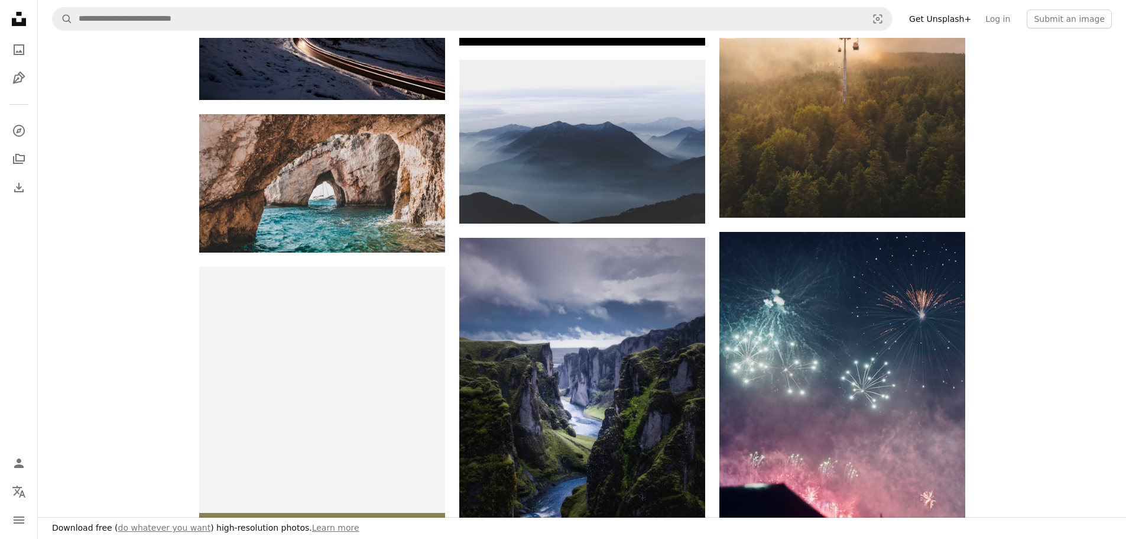
drag, startPoint x: 1071, startPoint y: 166, endPoint x: 1064, endPoint y: 243, distance: 77.2
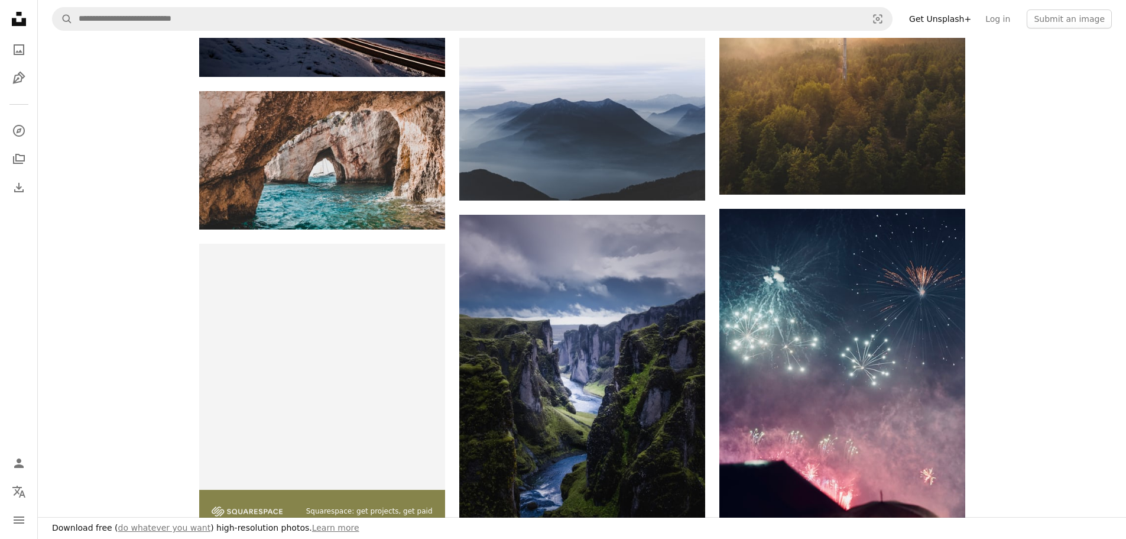
scroll to position [2245, 0]
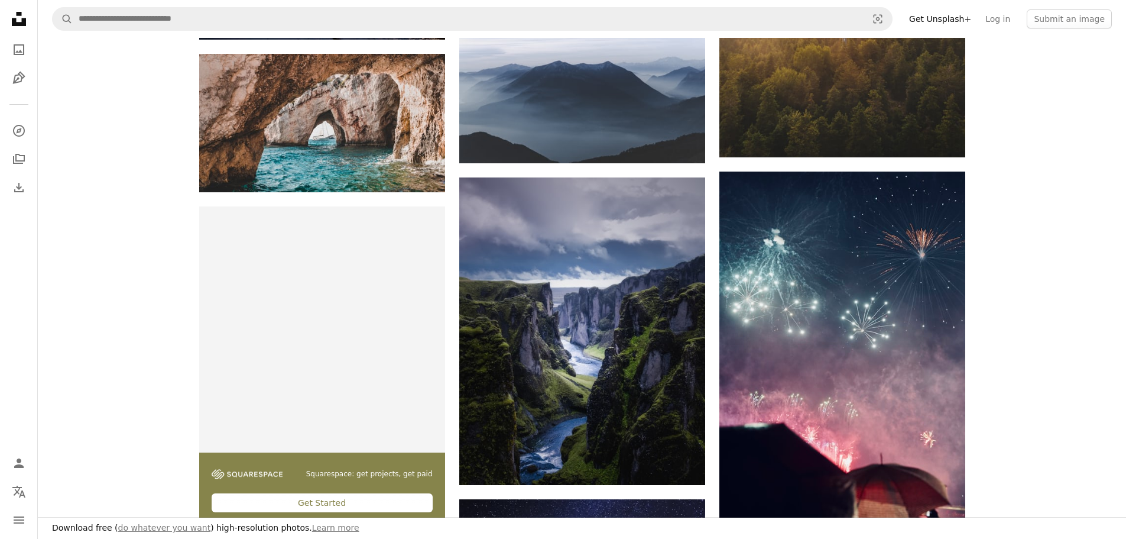
drag, startPoint x: 1059, startPoint y: 189, endPoint x: 1051, endPoint y: 240, distance: 52.1
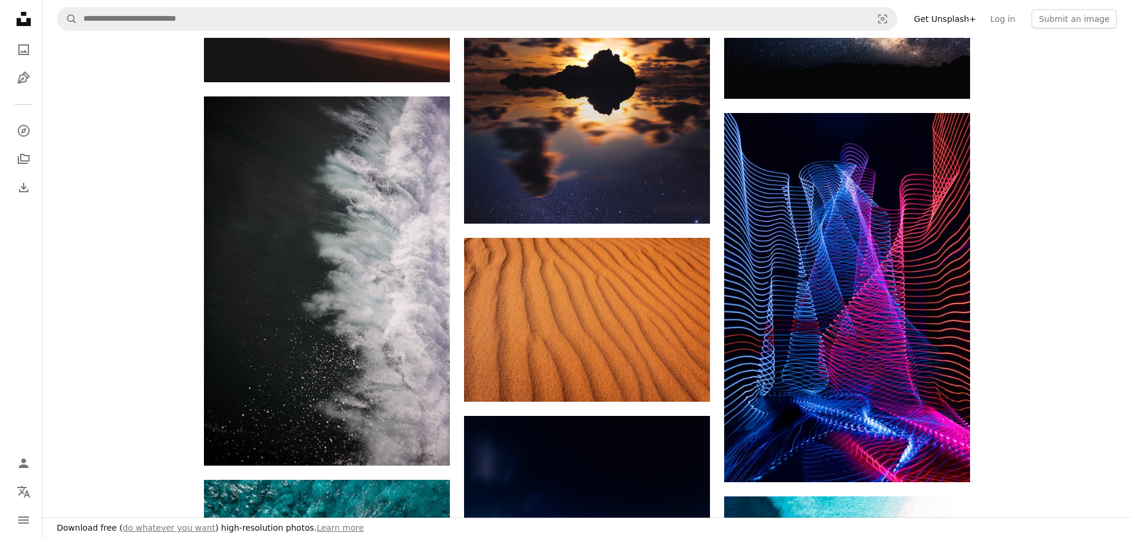
scroll to position [2867, 0]
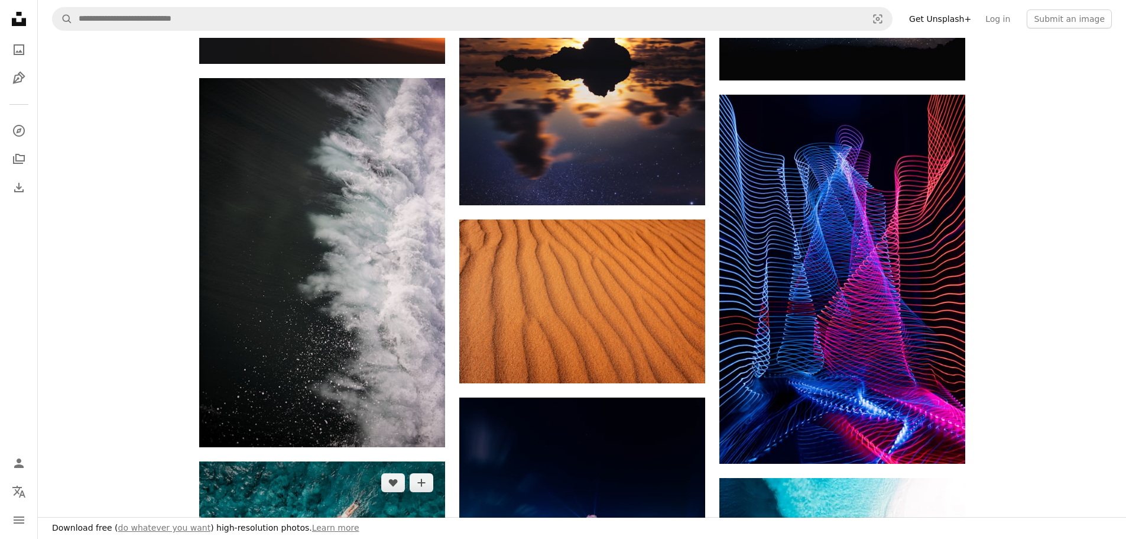
click at [336, 461] on img at bounding box center [322, 530] width 246 height 138
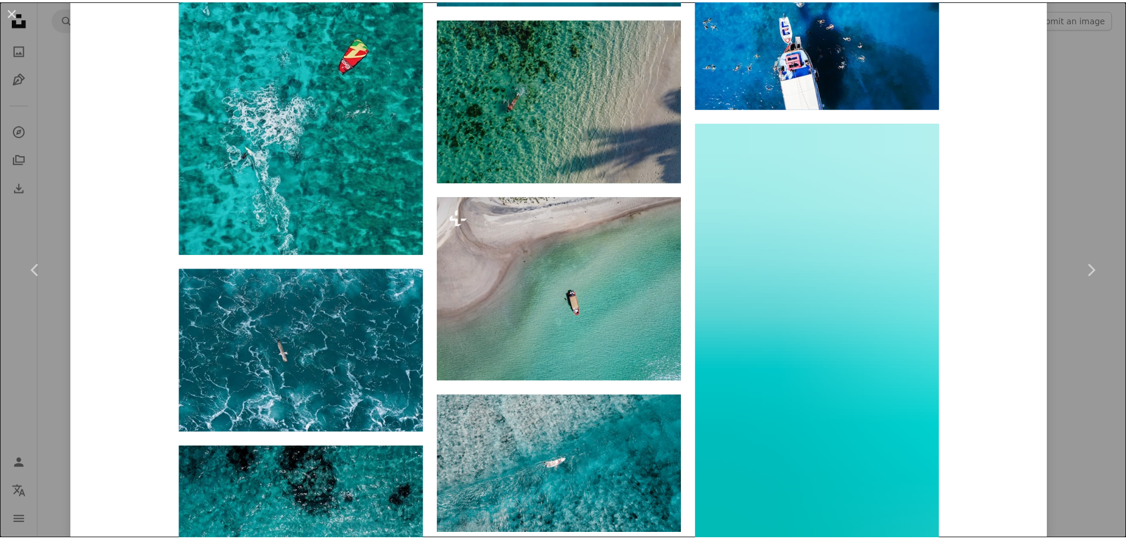
scroll to position [2365, 0]
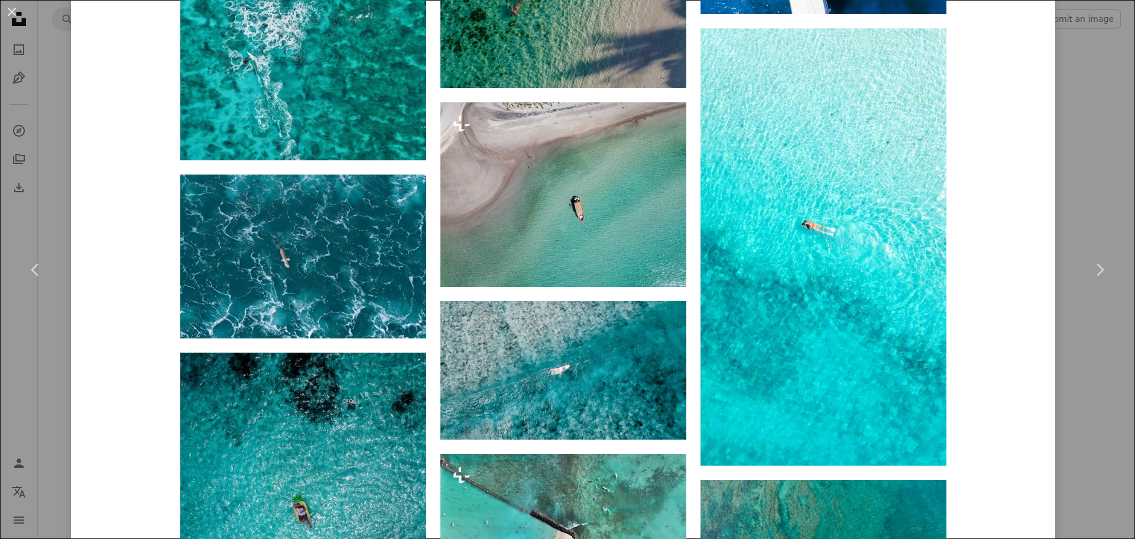
click at [1111, 129] on div "An X shape Chevron left Chevron right [PERSON_NAME] fareyyhan A heart A plus si…" at bounding box center [567, 269] width 1135 height 539
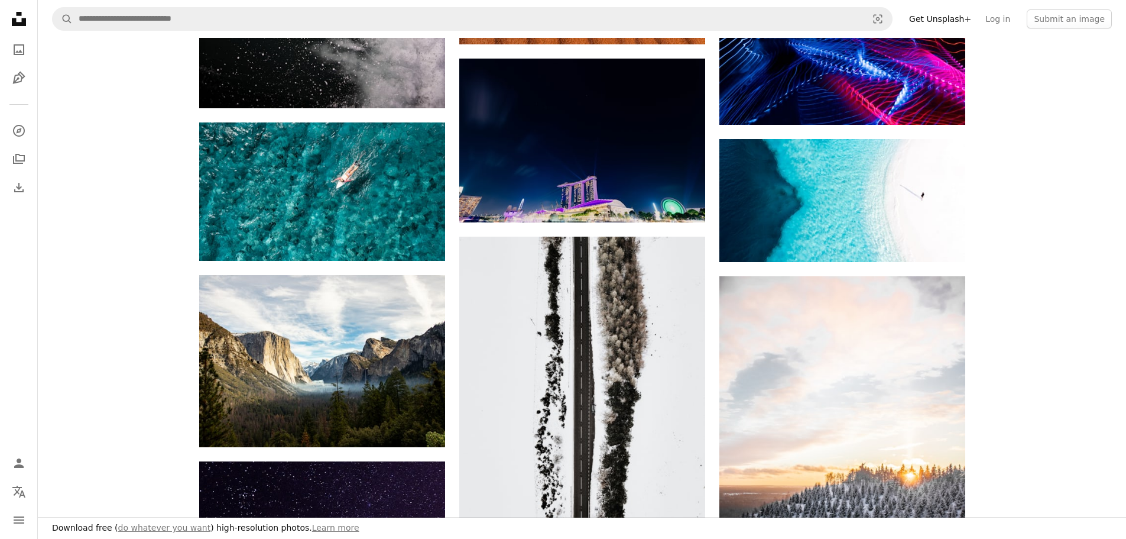
scroll to position [3163, 0]
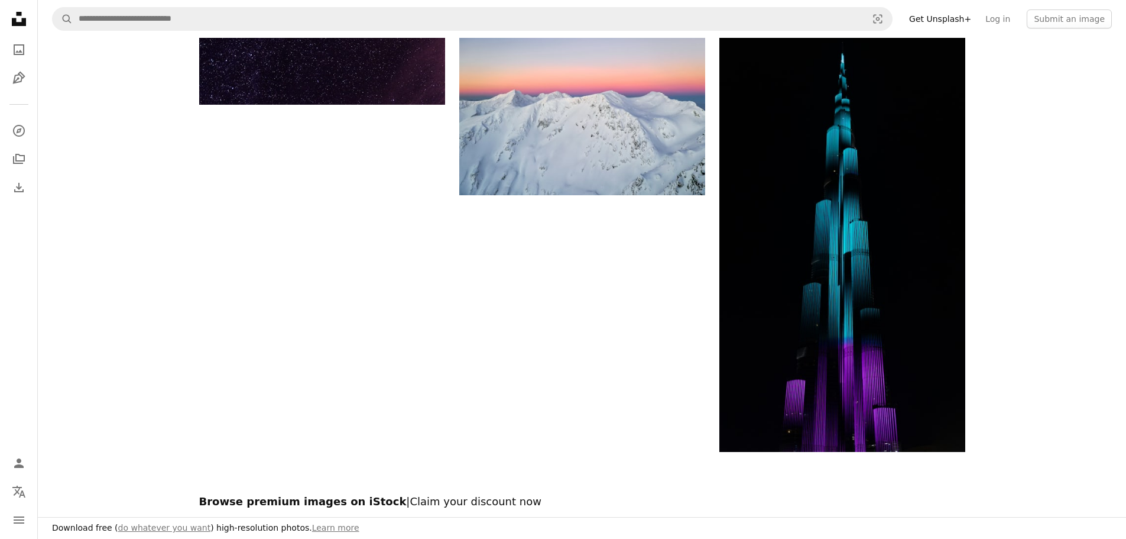
drag, startPoint x: 703, startPoint y: 286, endPoint x: 714, endPoint y: 289, distance: 11.0
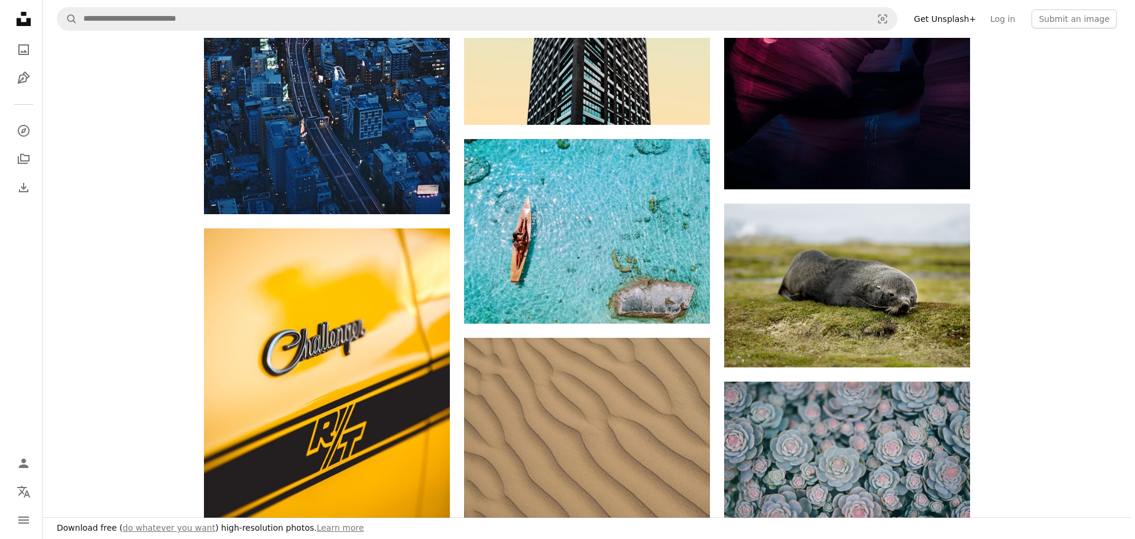
scroll to position [5114, 0]
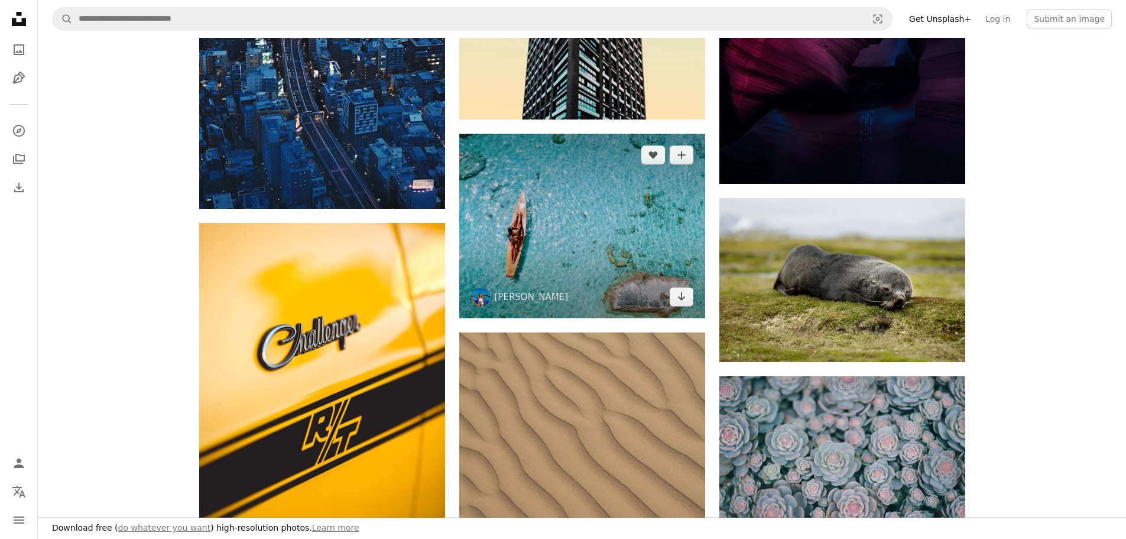
click at [630, 226] on img at bounding box center [582, 226] width 246 height 184
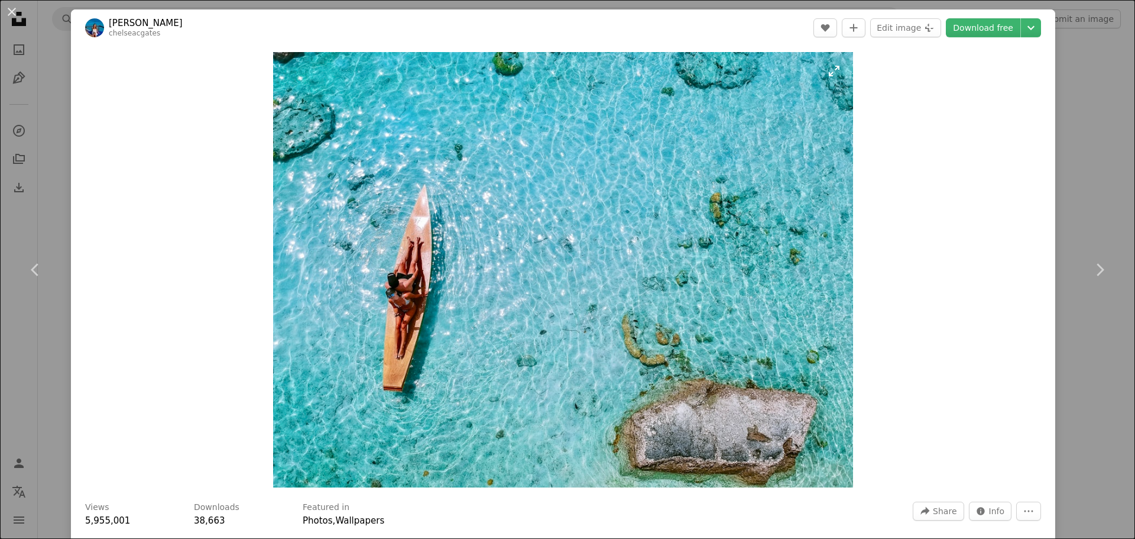
click at [393, 297] on img "Zoom in on this image" at bounding box center [563, 269] width 580 height 435
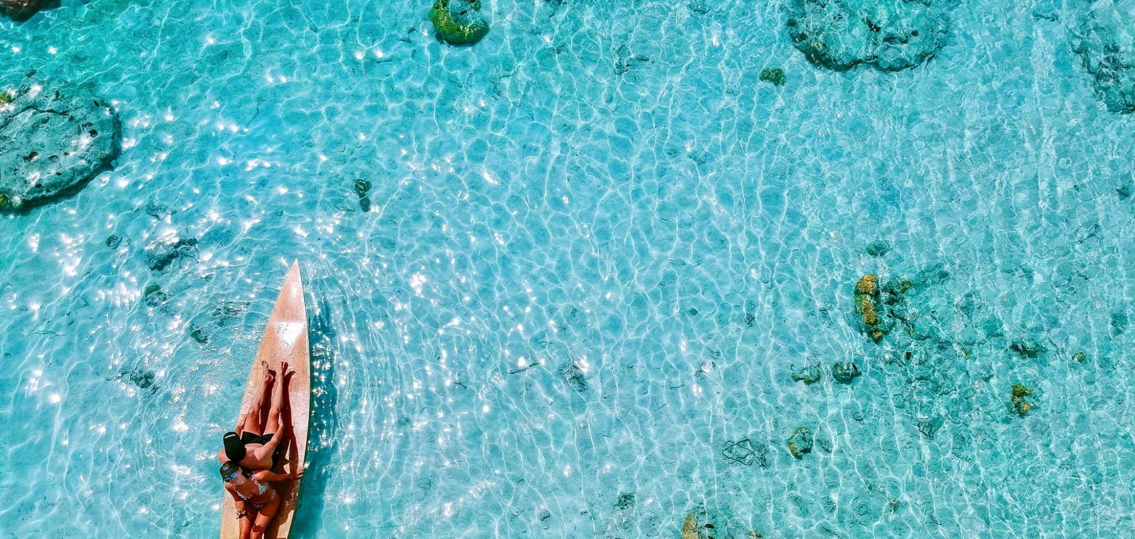
scroll to position [151, 0]
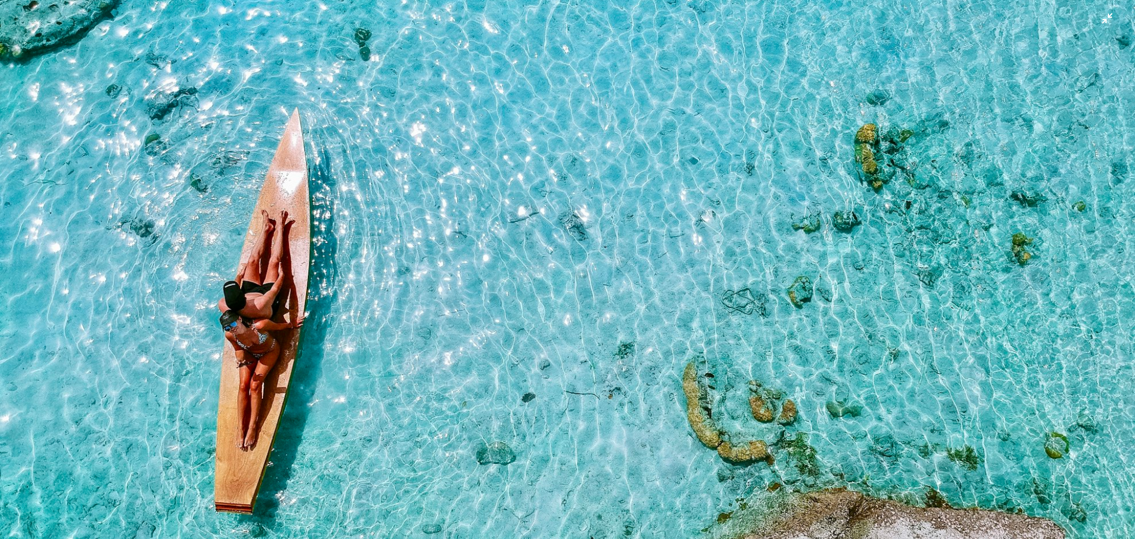
click at [393, 297] on img "Zoom out on this image" at bounding box center [567, 275] width 1136 height 853
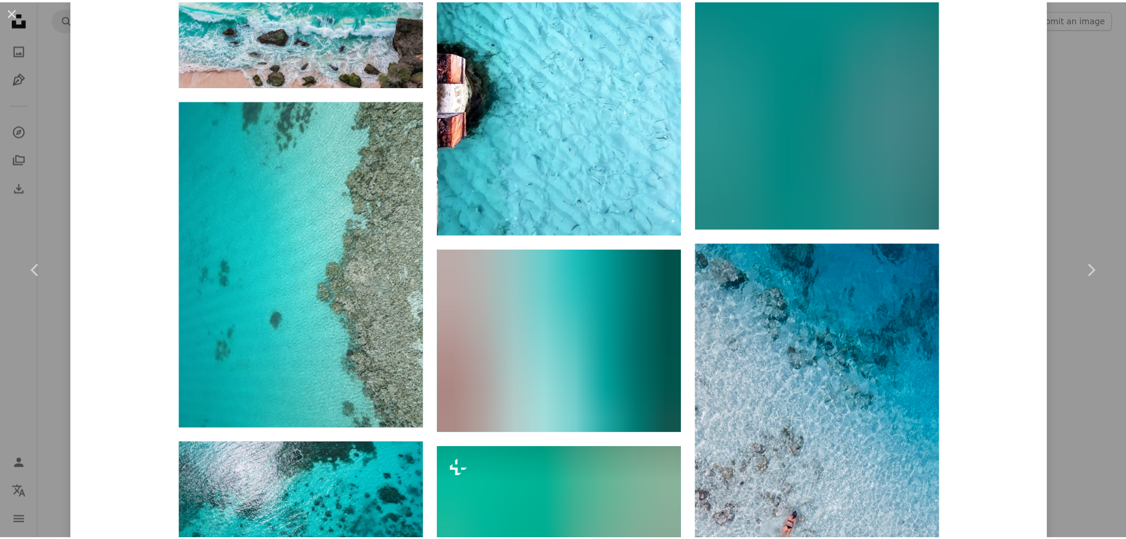
scroll to position [4316, 0]
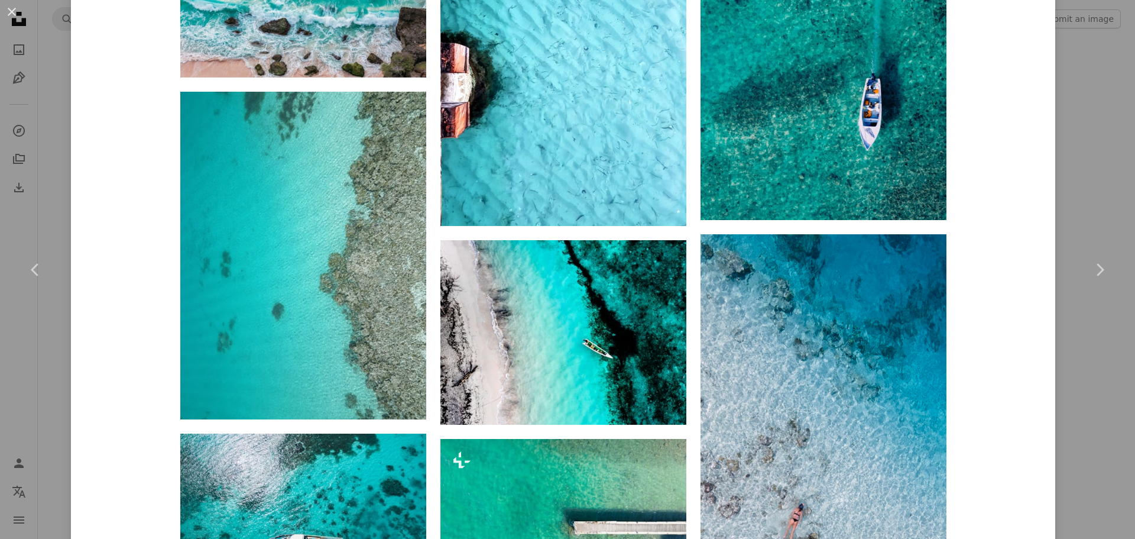
click at [1080, 208] on div "An X shape Chevron left Chevron right [PERSON_NAME] chelseacgates A heart A plu…" at bounding box center [567, 269] width 1135 height 539
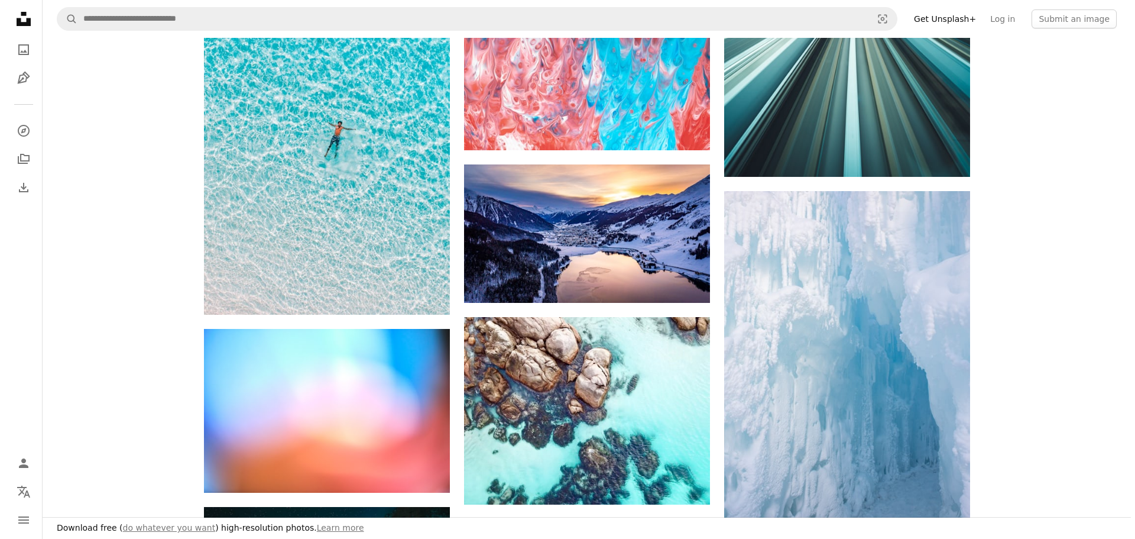
scroll to position [9489, 0]
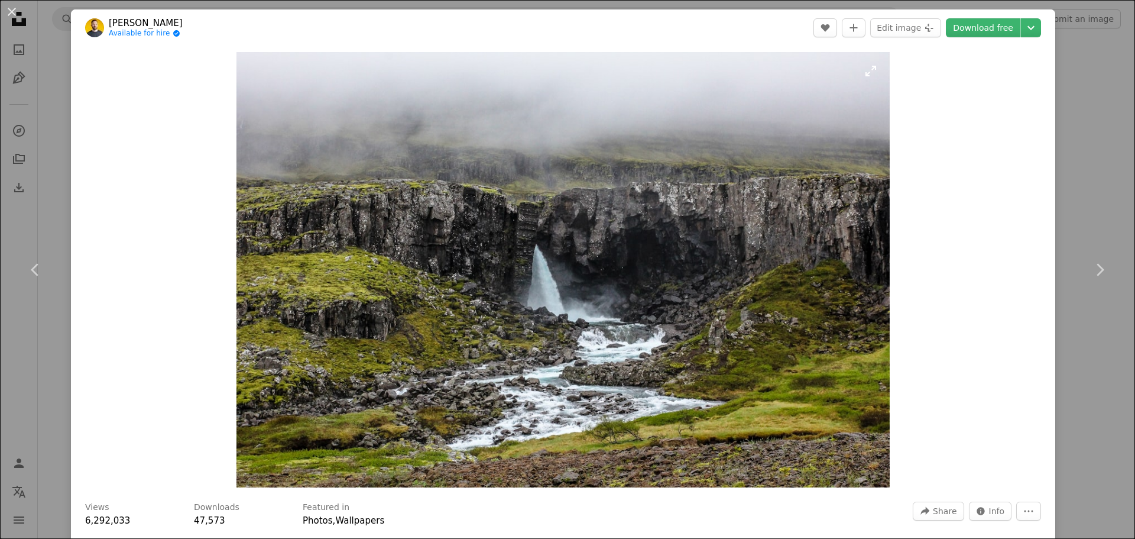
click at [589, 287] on img "Zoom in on this image" at bounding box center [562, 269] width 653 height 435
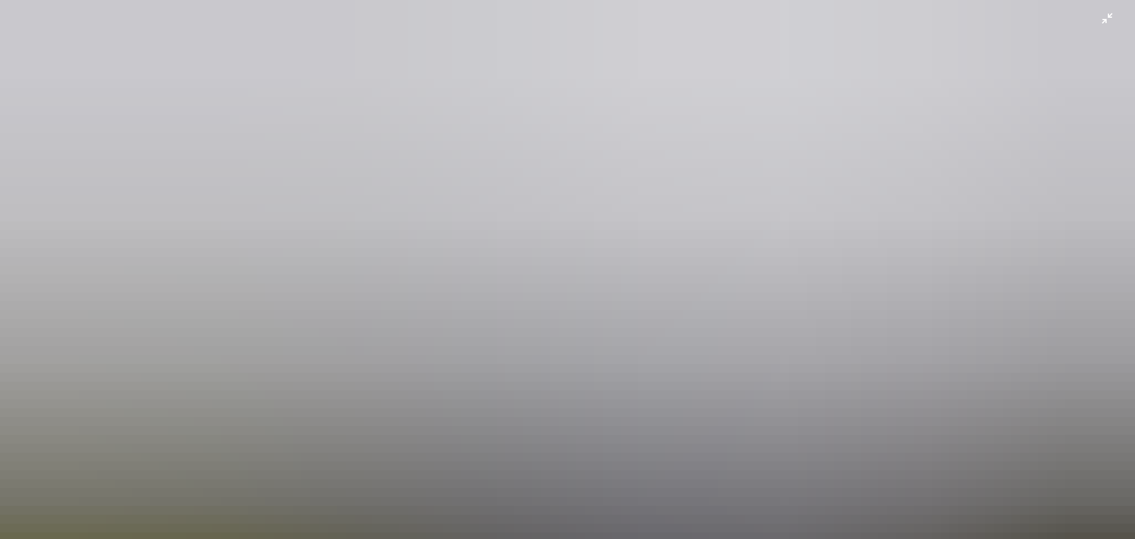
scroll to position [104, 0]
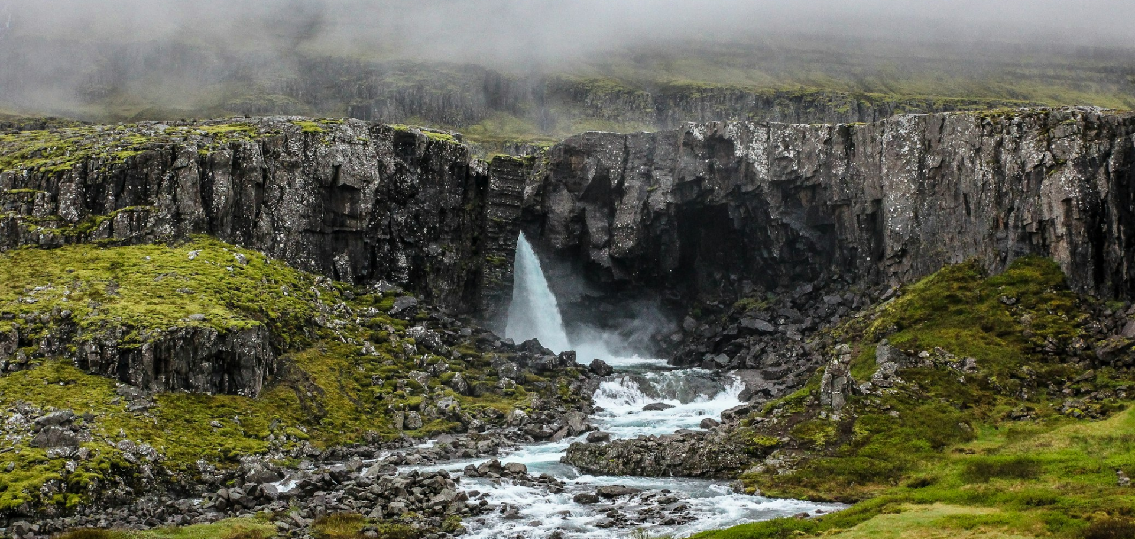
click at [590, 287] on img "Zoom out on this image" at bounding box center [567, 274] width 1136 height 758
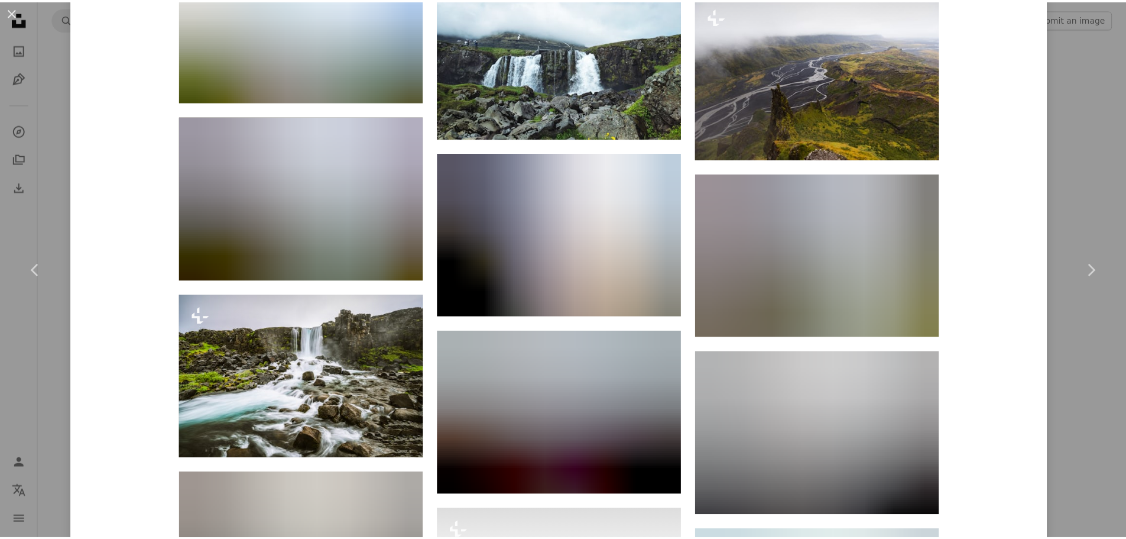
scroll to position [2779, 0]
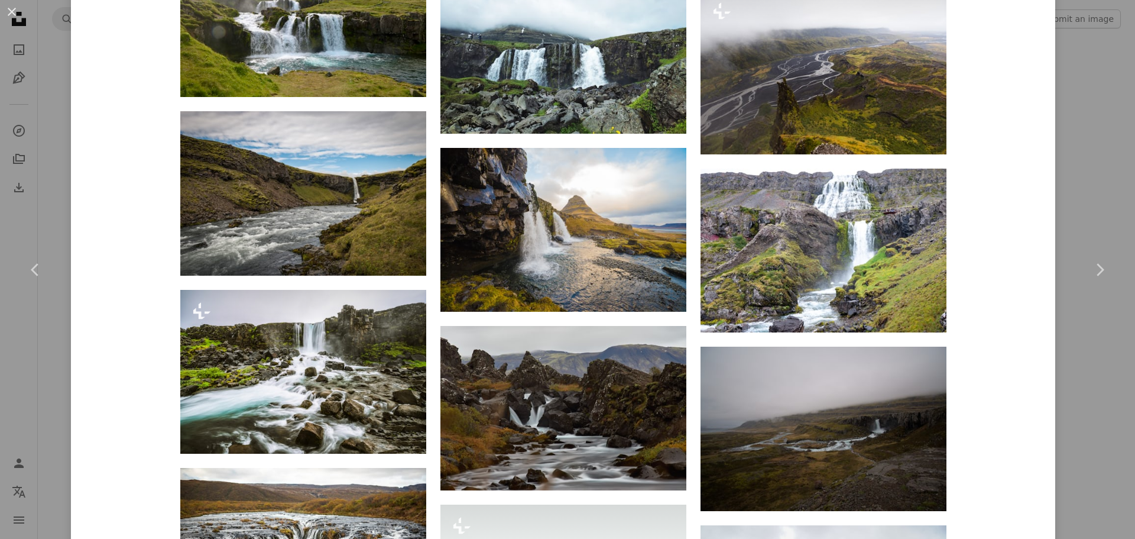
click at [1091, 179] on div "An X shape Chevron left Chevron right [PERSON_NAME] Available for hire A checkm…" at bounding box center [567, 269] width 1135 height 539
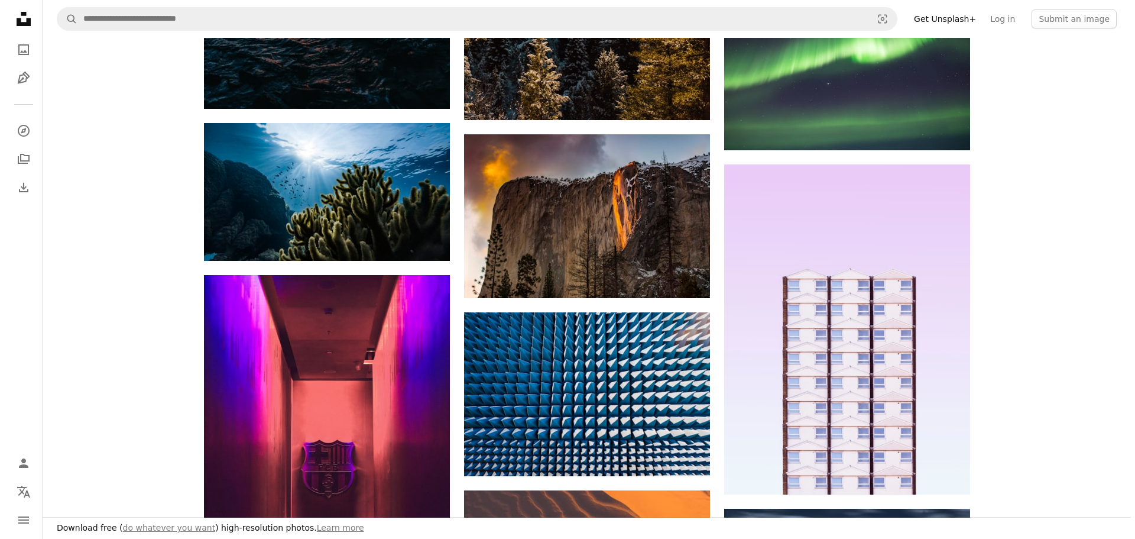
scroll to position [10435, 0]
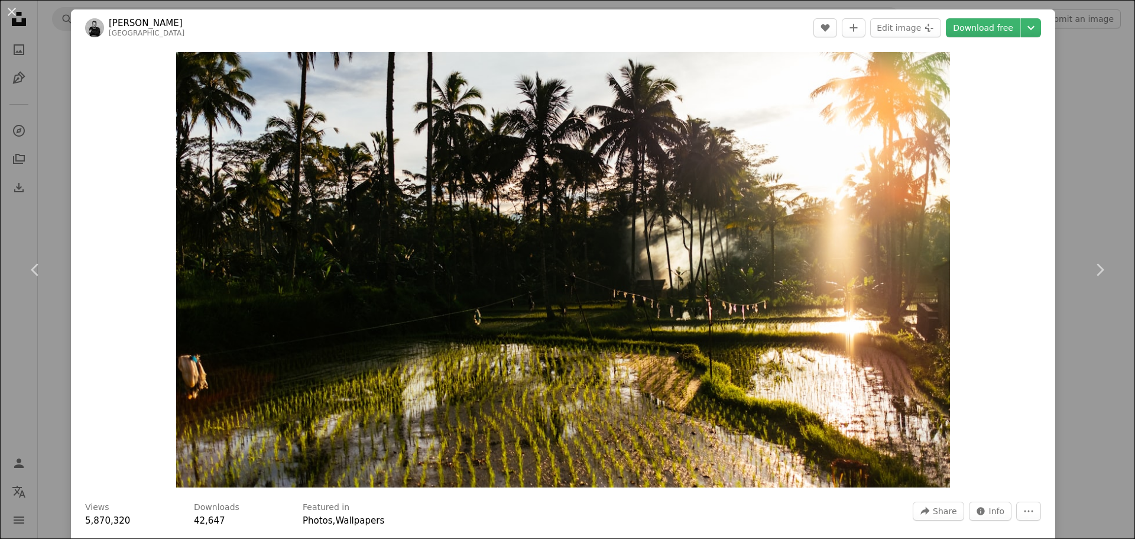
click at [1049, 142] on div "An X shape Chevron left Chevron right [PERSON_NAME] timmarshall A heart A plus …" at bounding box center [567, 269] width 1135 height 539
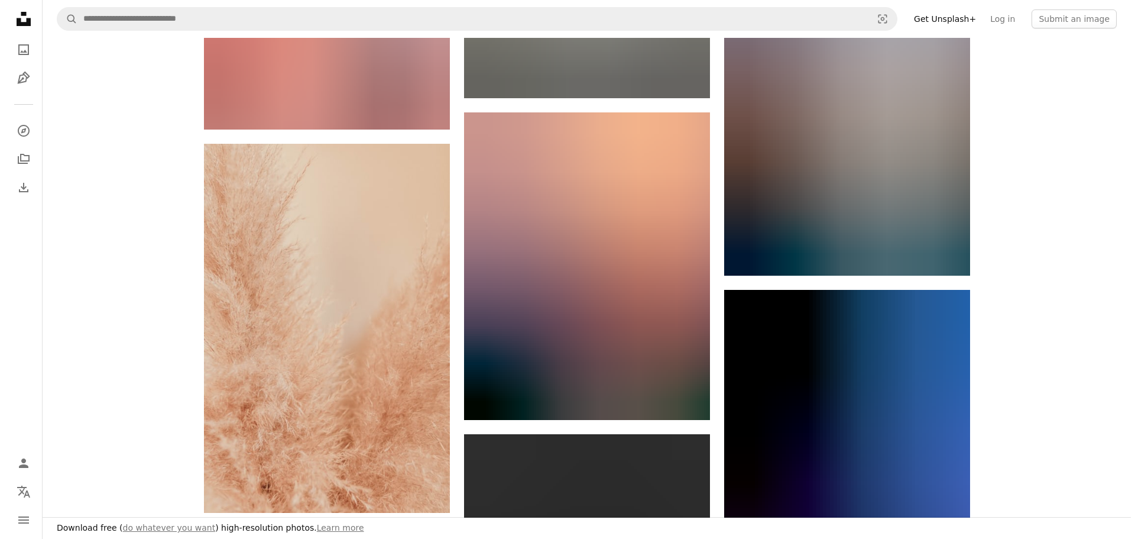
scroll to position [11499, 0]
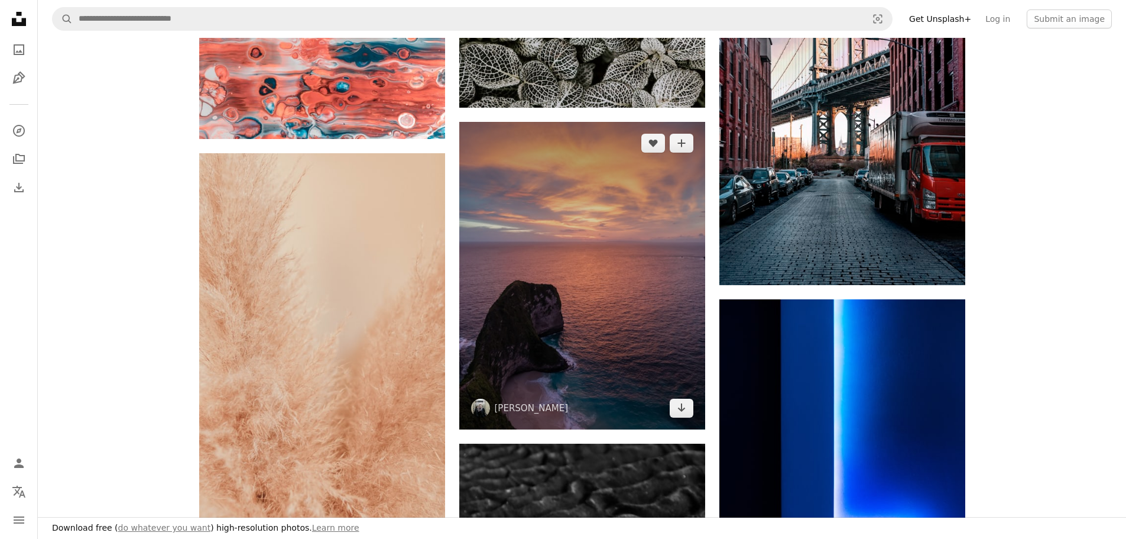
click at [577, 235] on img at bounding box center [582, 275] width 246 height 307
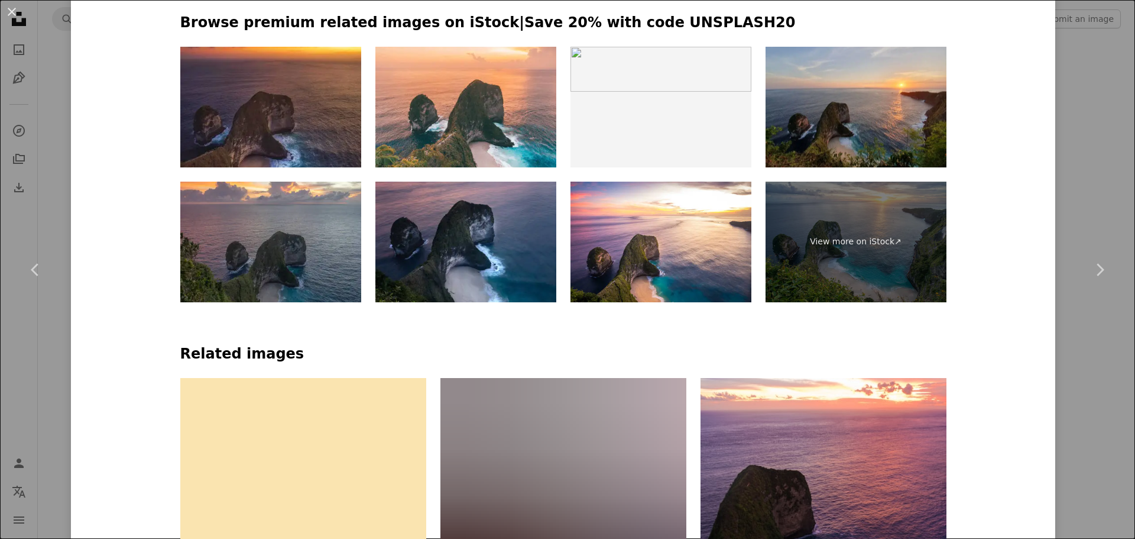
scroll to position [709, 0]
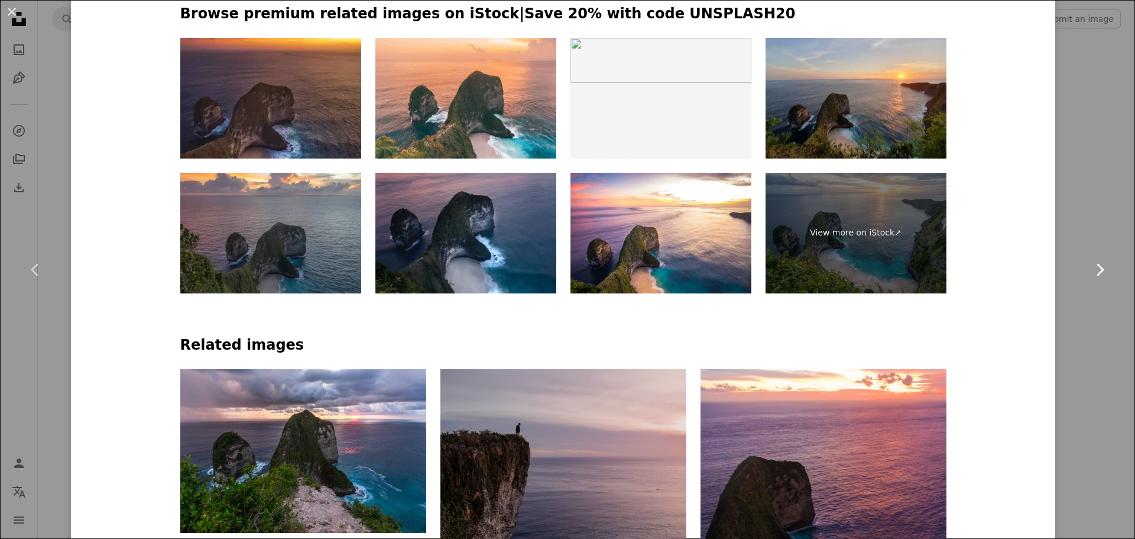
click at [1077, 229] on link "Chevron right" at bounding box center [1099, 270] width 71 height 114
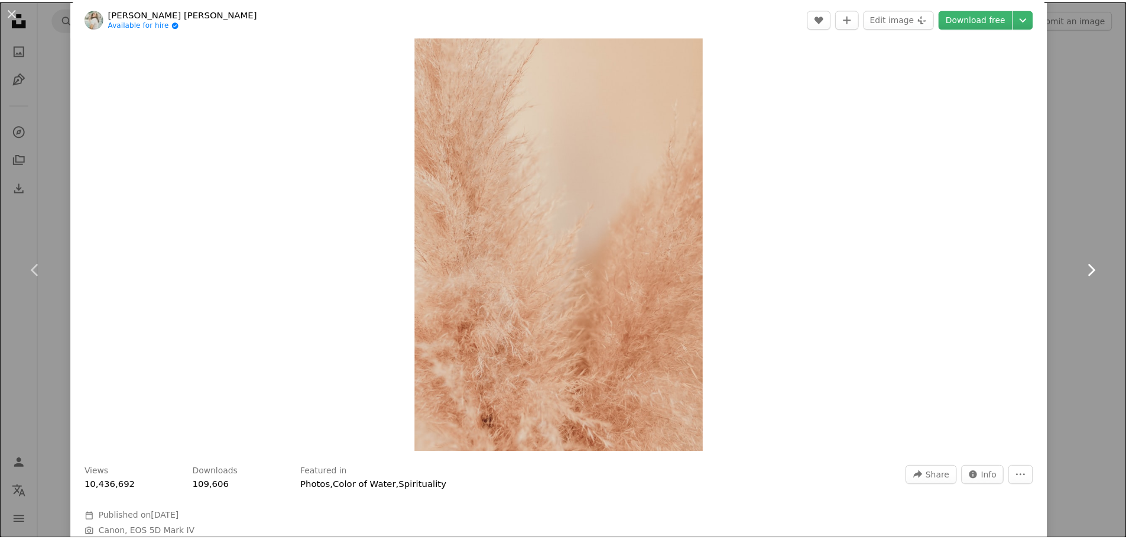
scroll to position [177, 0]
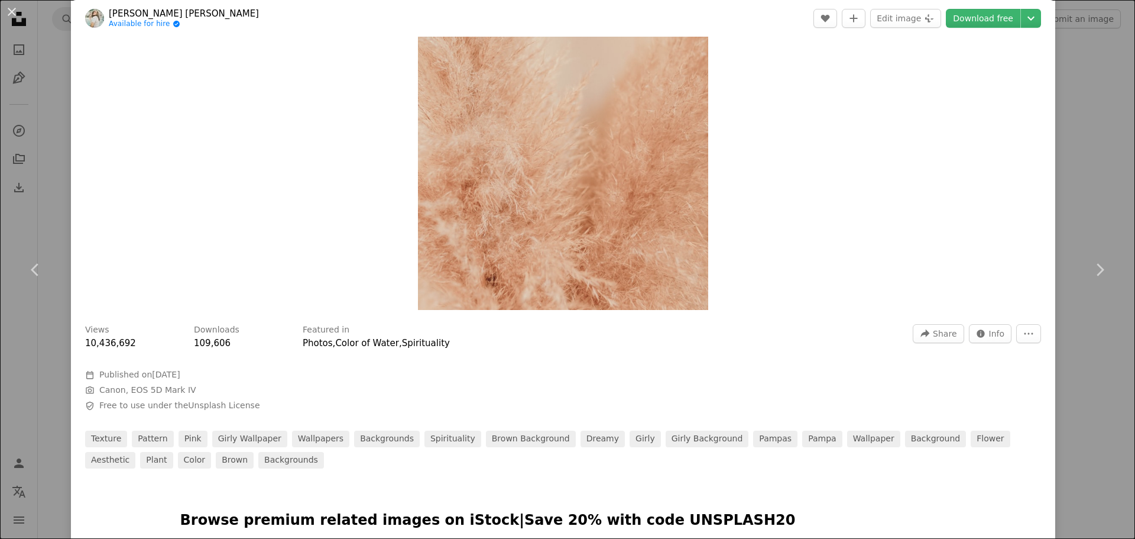
click at [1082, 181] on div "An X shape Chevron left Chevron right [PERSON_NAME] [PERSON_NAME] Available for…" at bounding box center [567, 269] width 1135 height 539
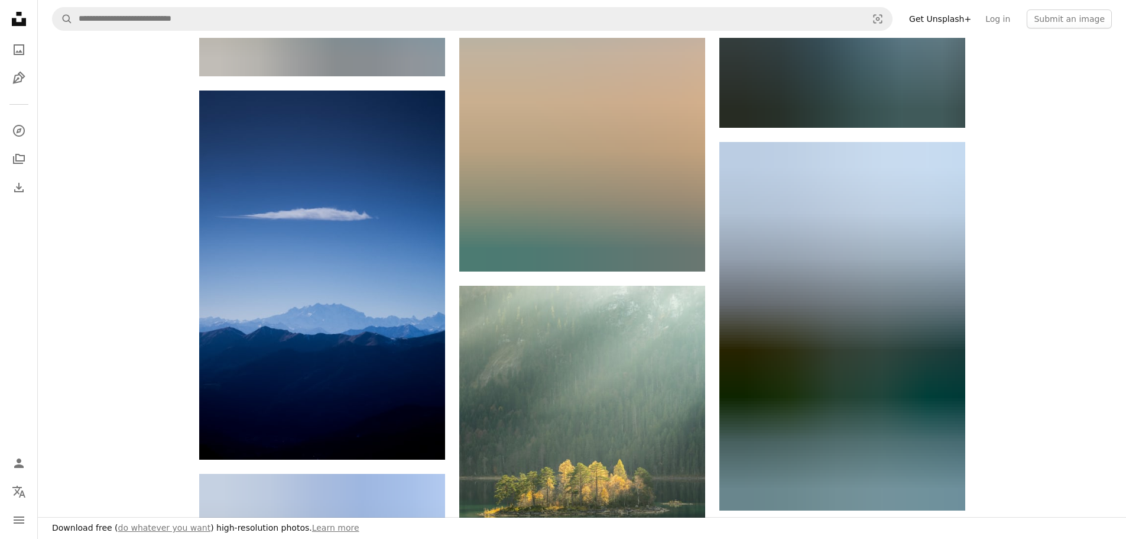
scroll to position [12445, 0]
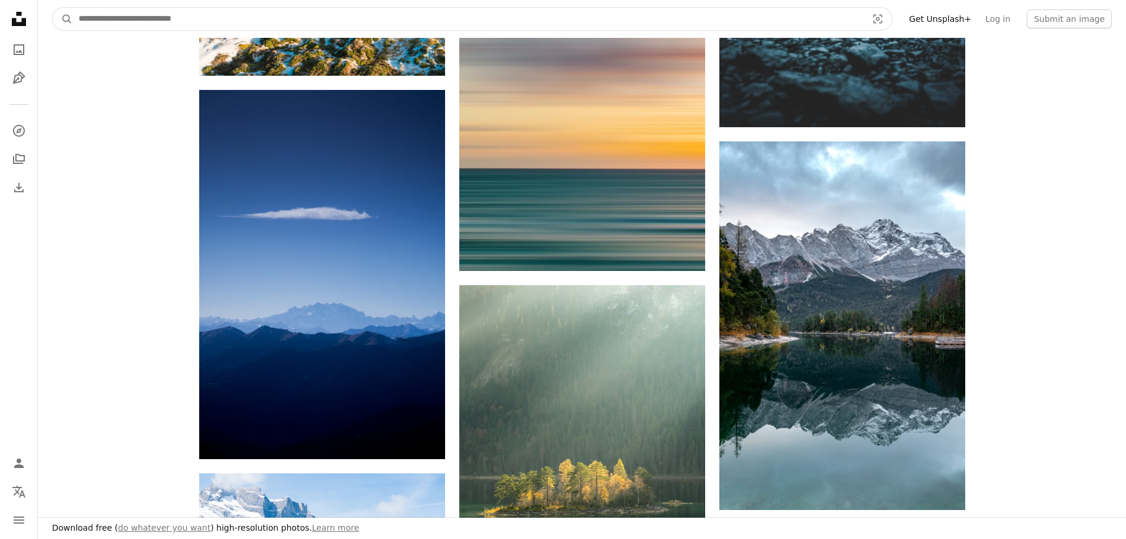
click at [480, 20] on input "Find visuals sitewide" at bounding box center [468, 19] width 791 height 22
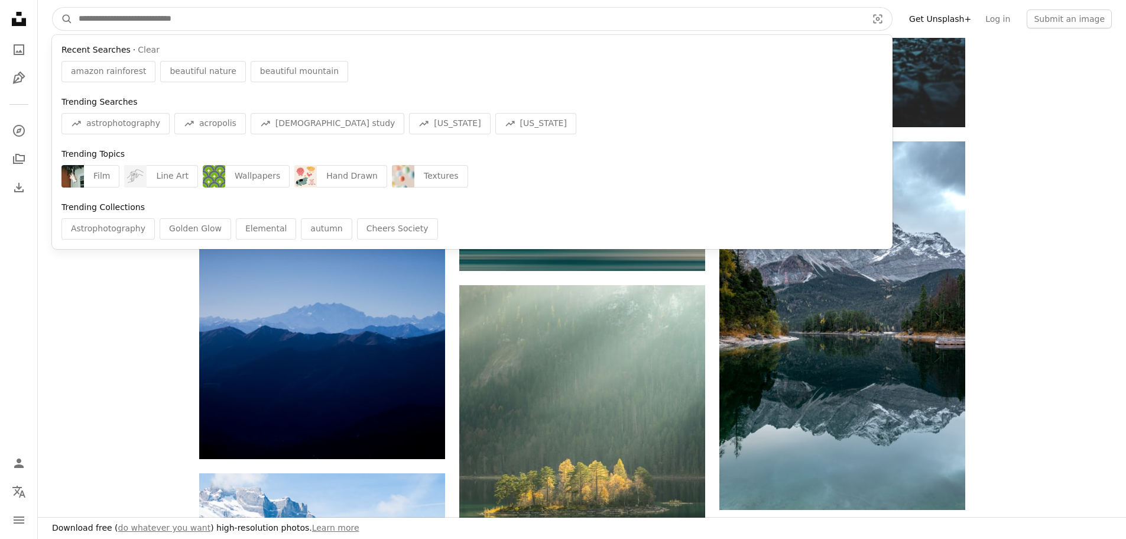
click at [480, 20] on input "Find visuals sitewide" at bounding box center [468, 19] width 791 height 22
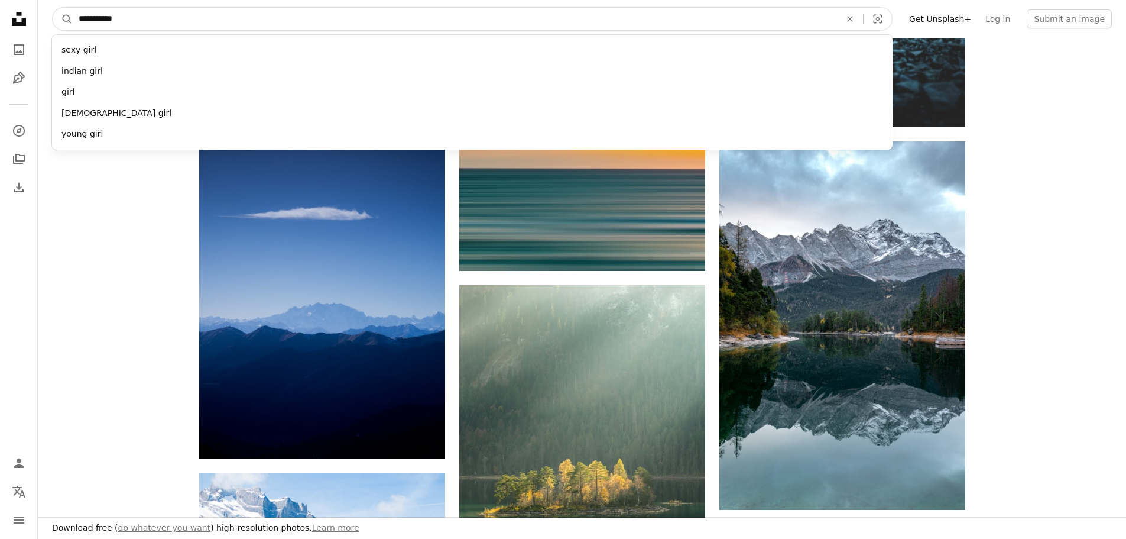
type input "**********"
click button "A magnifying glass" at bounding box center [63, 19] width 20 height 22
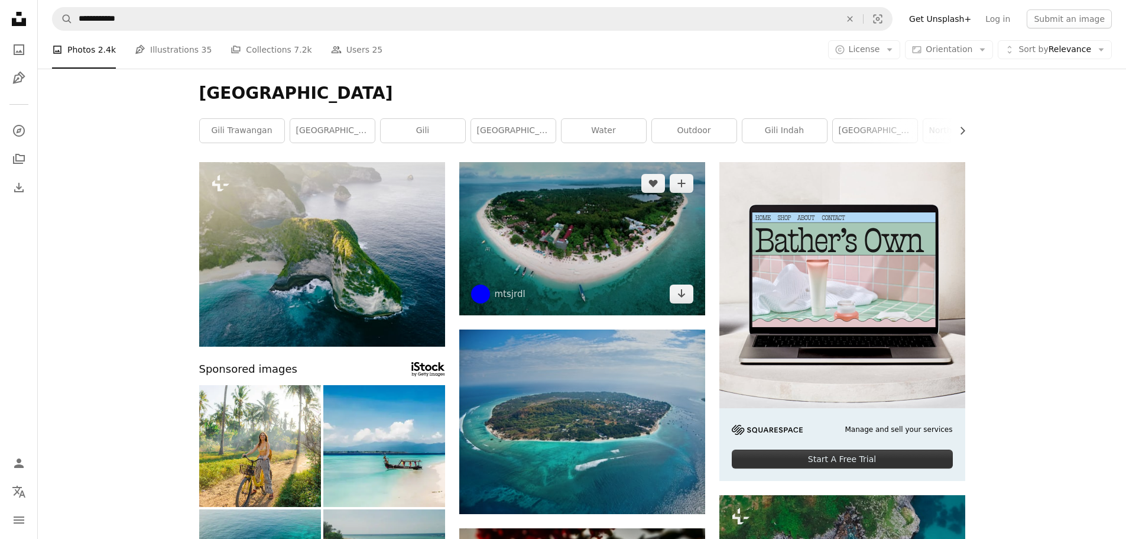
click at [581, 228] on img at bounding box center [582, 238] width 246 height 153
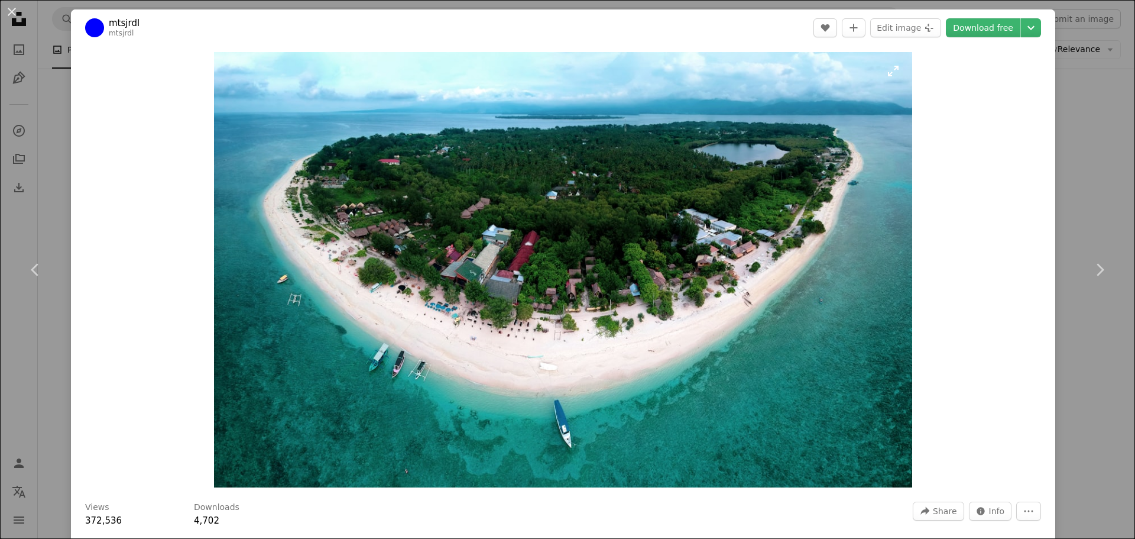
click at [610, 238] on img "Zoom in on this image" at bounding box center [563, 269] width 699 height 435
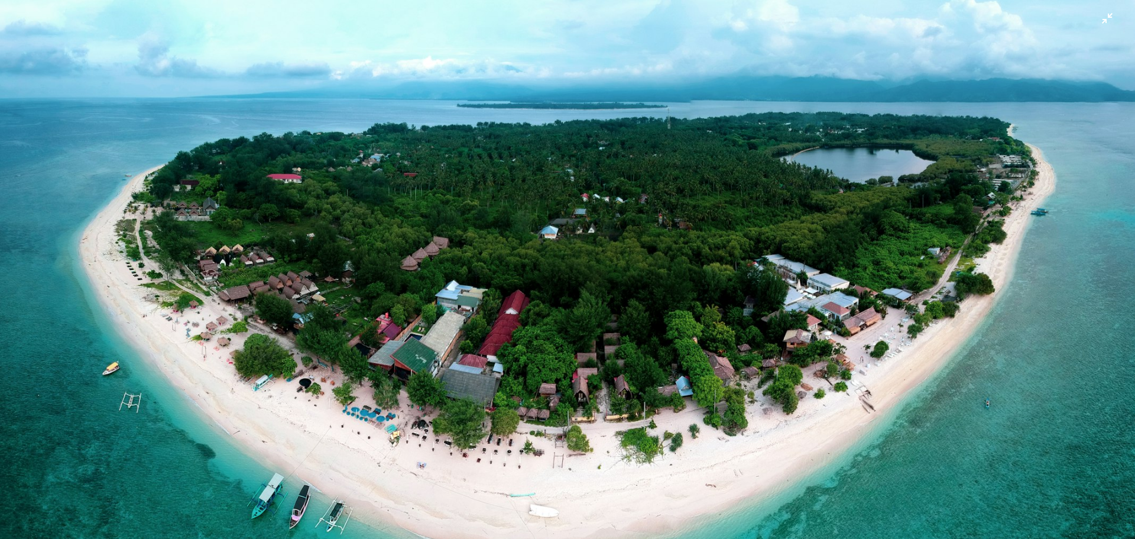
click at [873, 180] on img "Zoom out on this image" at bounding box center [567, 353] width 1136 height 708
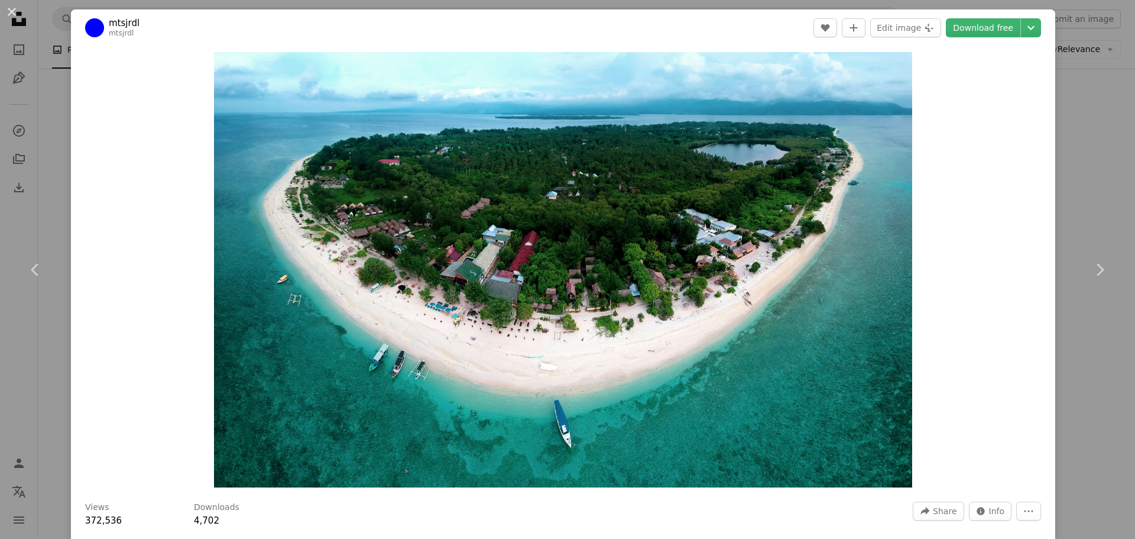
click at [1085, 180] on div "An X shape Chevron left Chevron right mtsjrdl mtsjrdl A heart A plus sign Edit …" at bounding box center [567, 269] width 1135 height 539
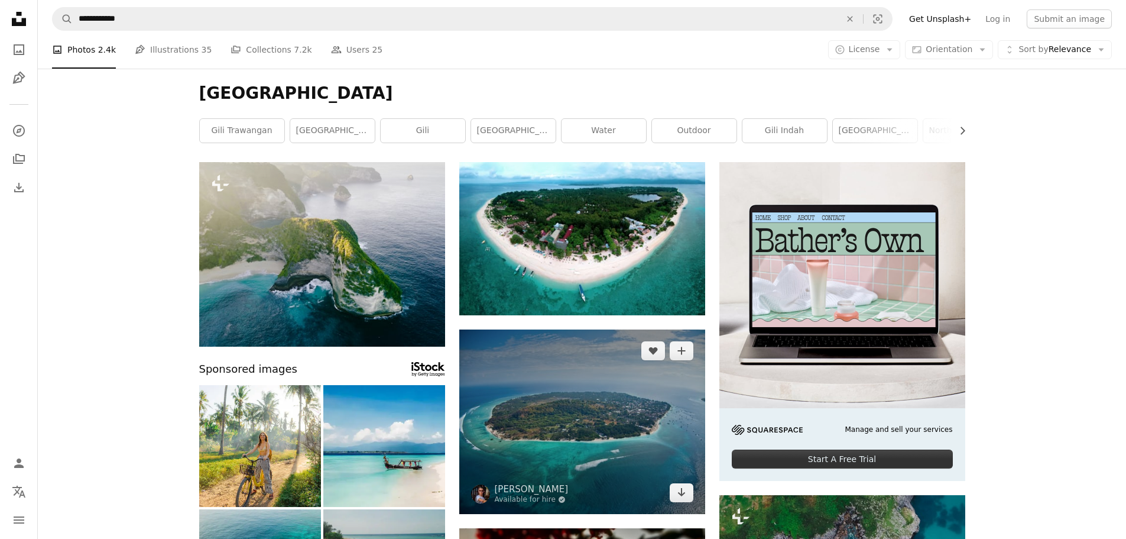
click at [648, 427] on img at bounding box center [582, 421] width 246 height 184
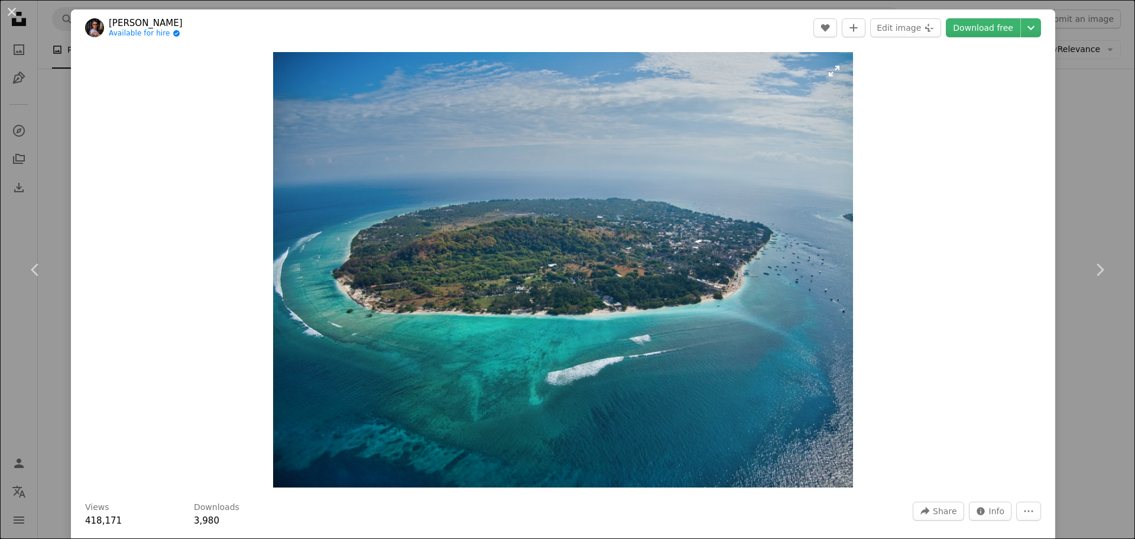
click at [412, 363] on img "Zoom in on this image" at bounding box center [563, 269] width 581 height 435
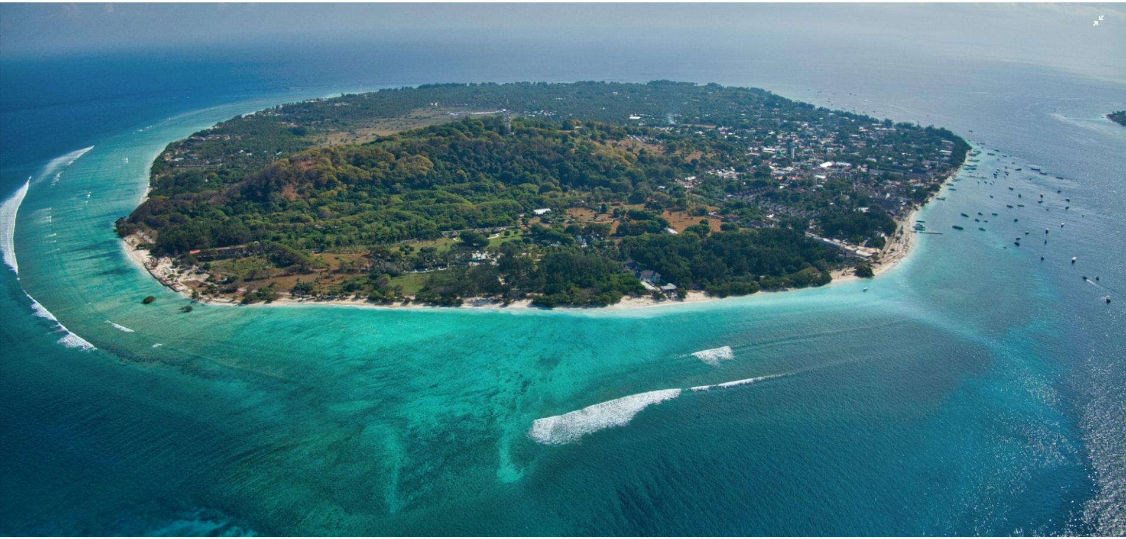
scroll to position [209, 0]
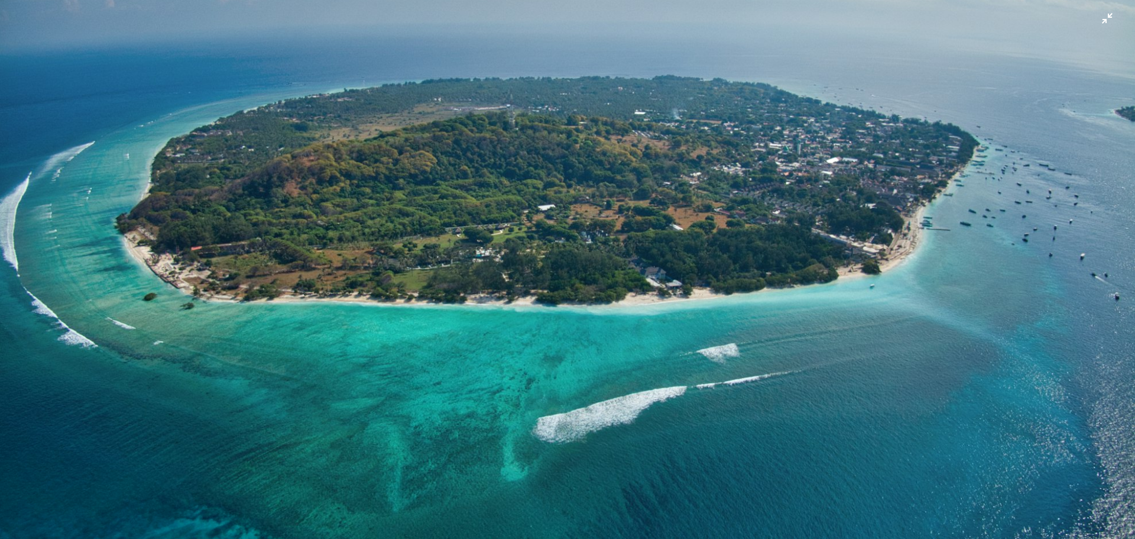
click at [479, 380] on img "Zoom out on this image" at bounding box center [567, 216] width 1136 height 852
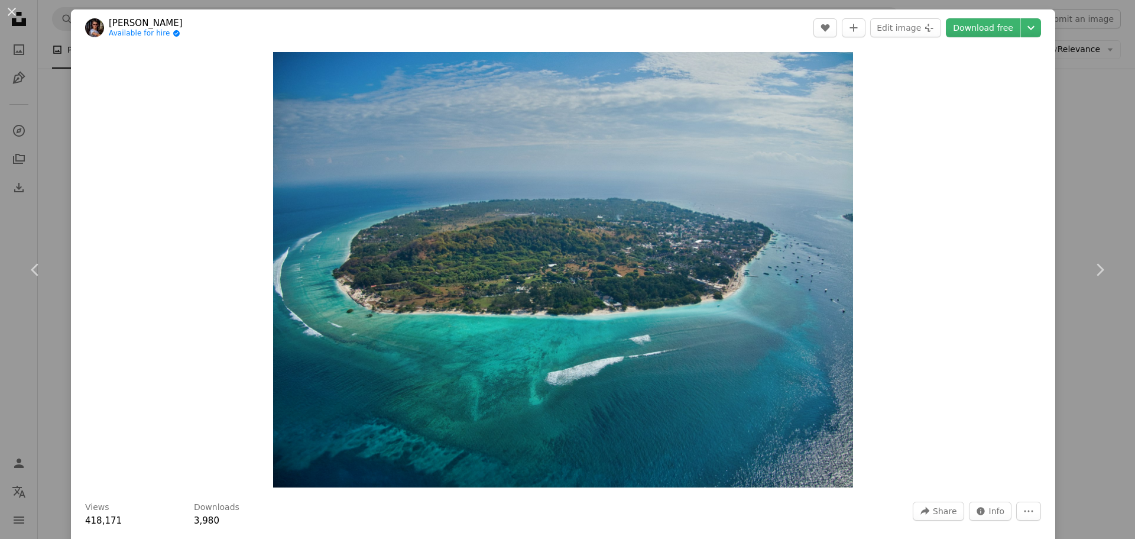
click at [1078, 207] on div "An X shape Chevron left Chevron right [PERSON_NAME] Available for hire A checkm…" at bounding box center [567, 269] width 1135 height 539
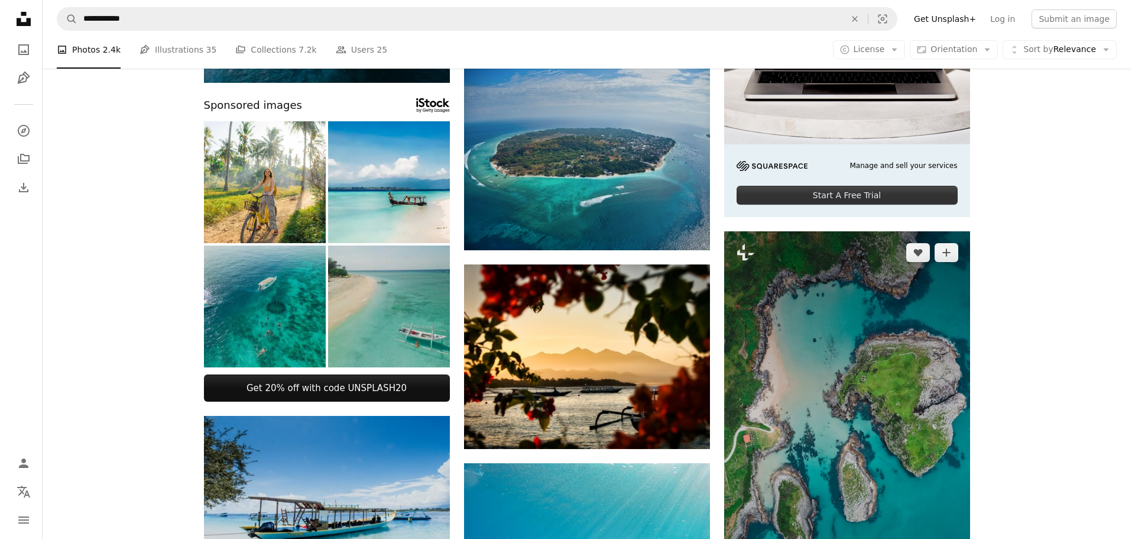
scroll to position [296, 0]
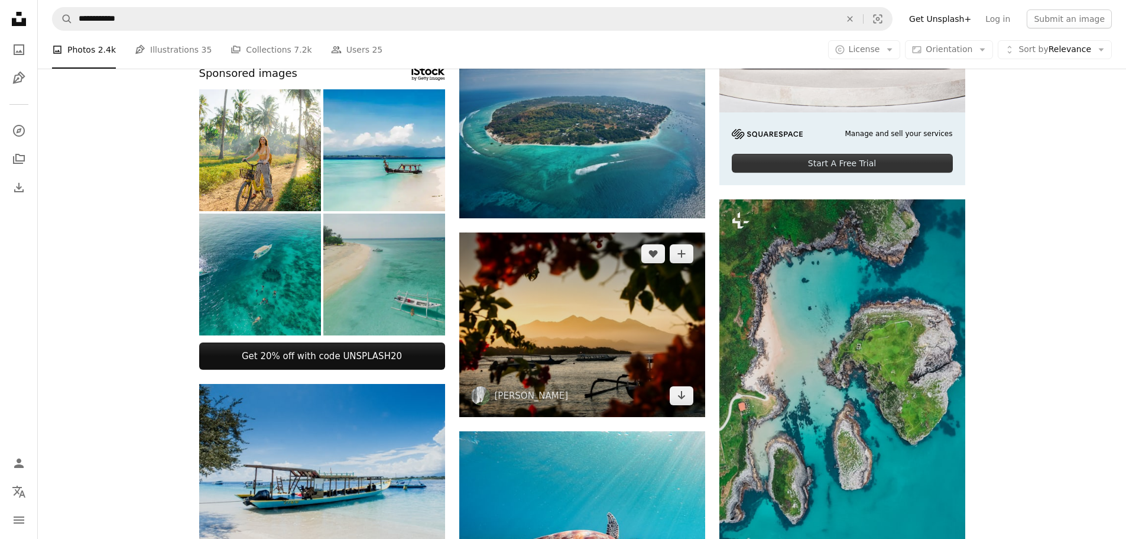
click at [601, 342] on img at bounding box center [582, 324] width 246 height 184
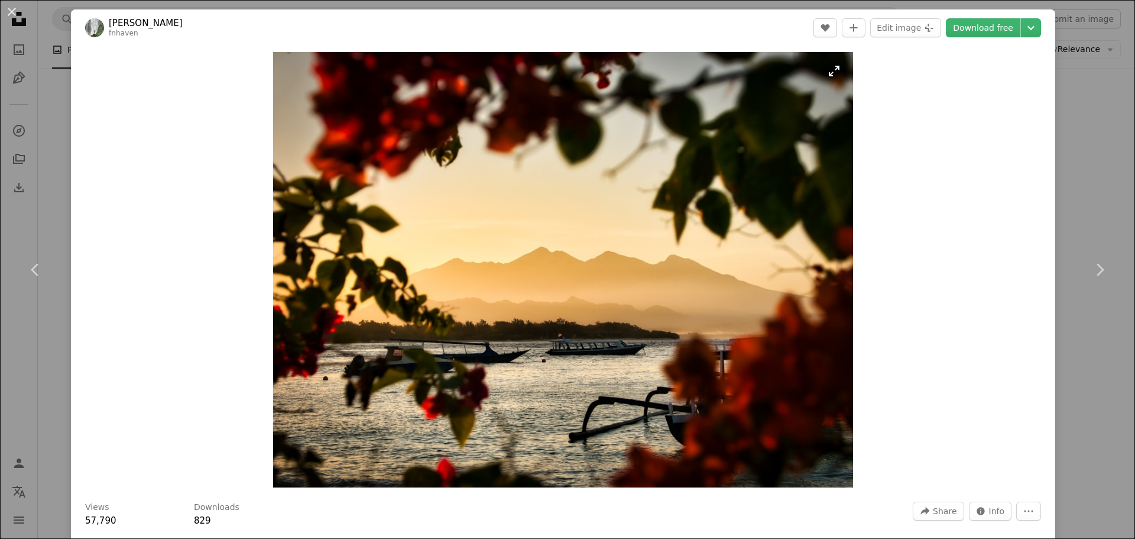
click at [620, 331] on img "Zoom in on this image" at bounding box center [563, 269] width 580 height 435
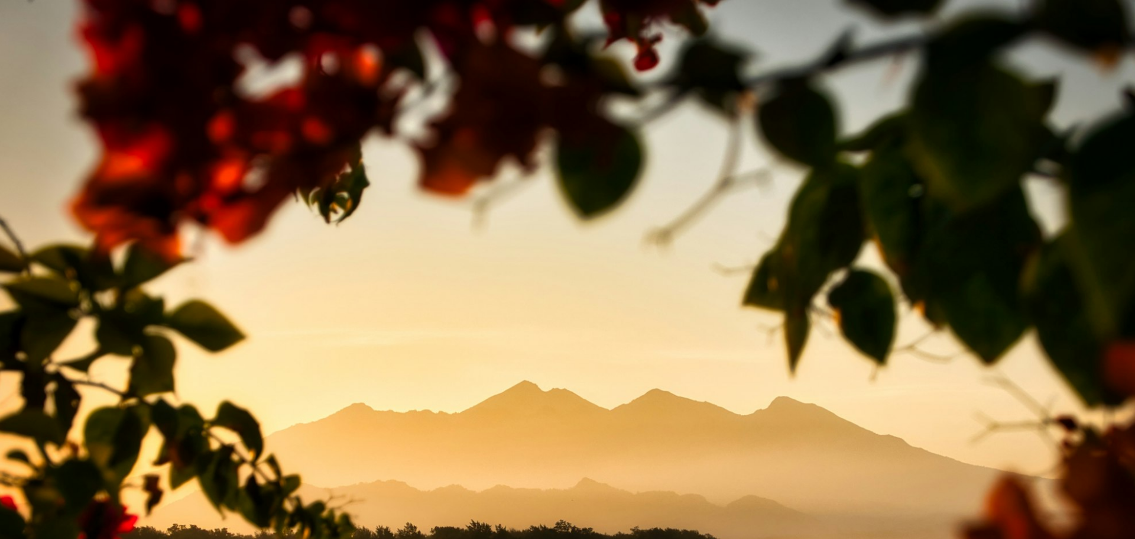
scroll to position [151, 0]
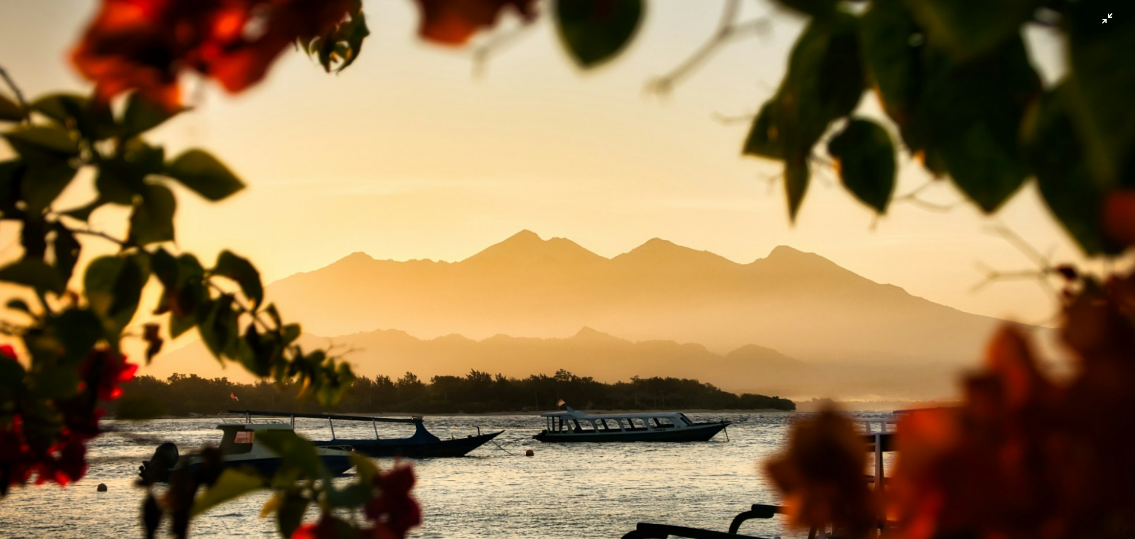
click at [620, 331] on img "Zoom out on this image" at bounding box center [567, 275] width 1136 height 853
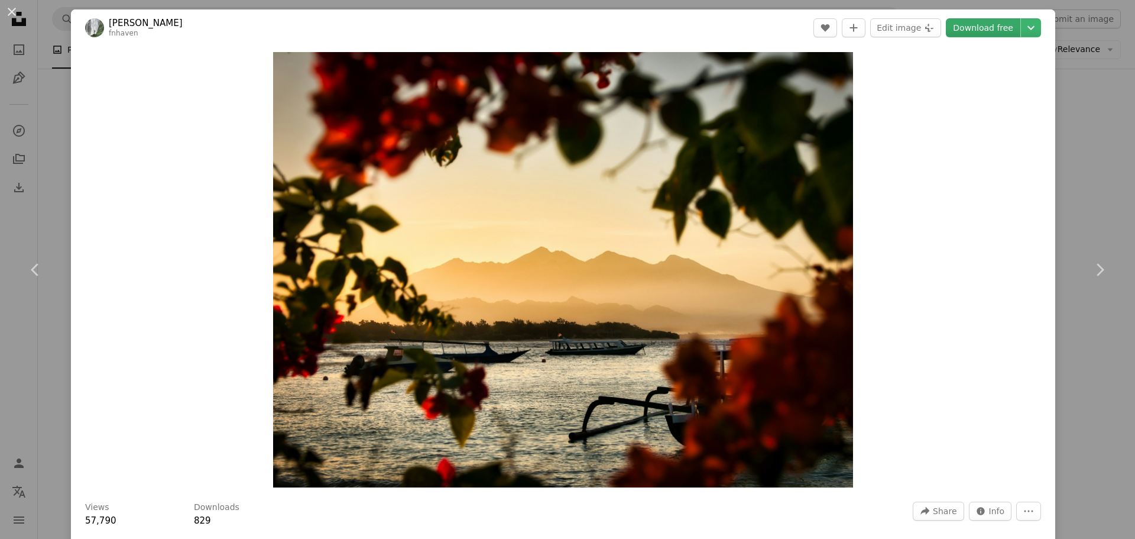
click at [973, 31] on link "Download free" at bounding box center [983, 27] width 74 height 19
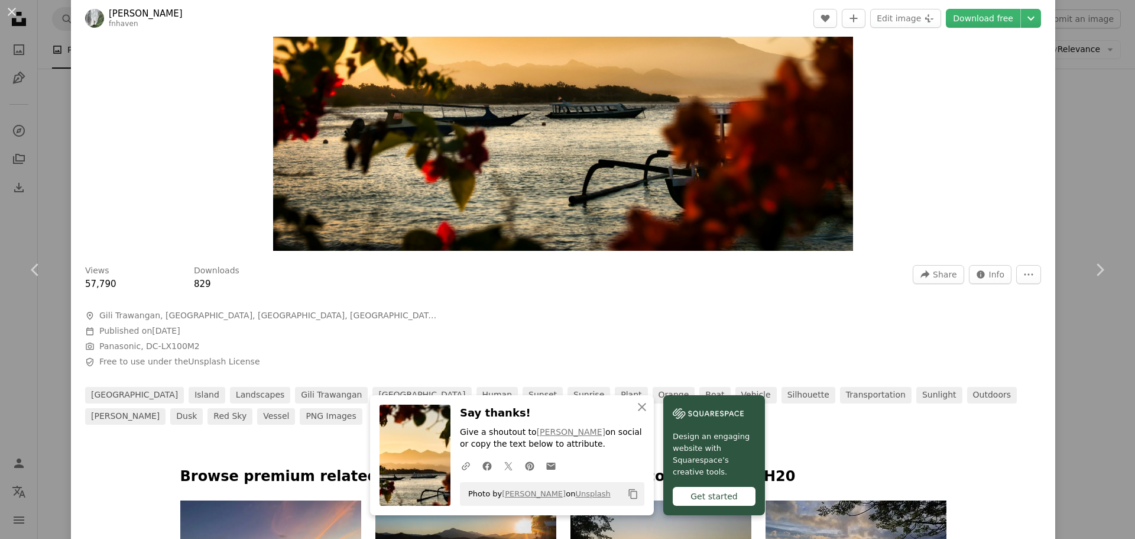
scroll to position [296, 0]
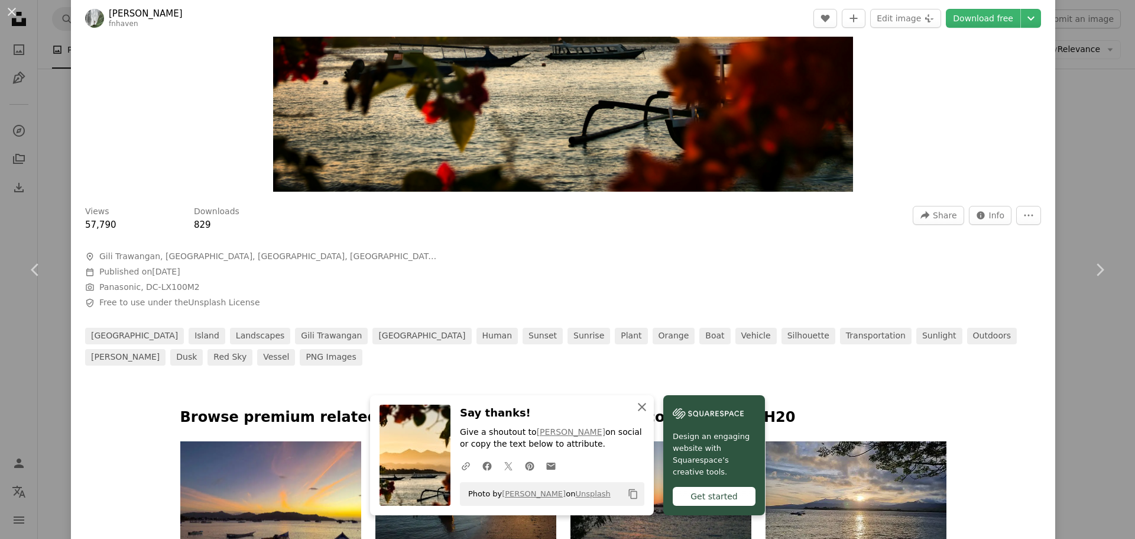
click at [646, 408] on icon "button" at bounding box center [642, 407] width 8 height 8
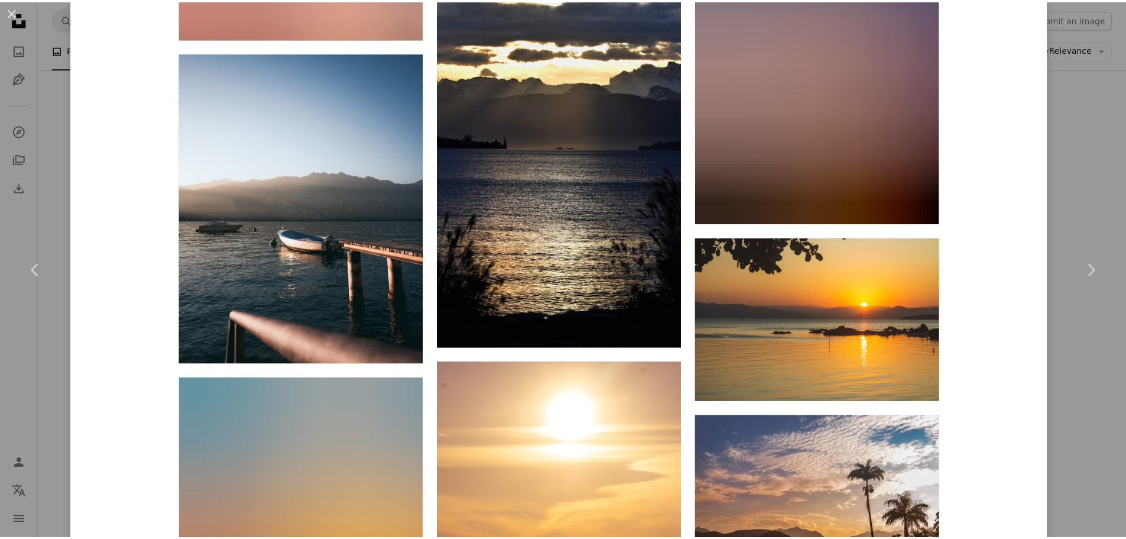
scroll to position [0, 0]
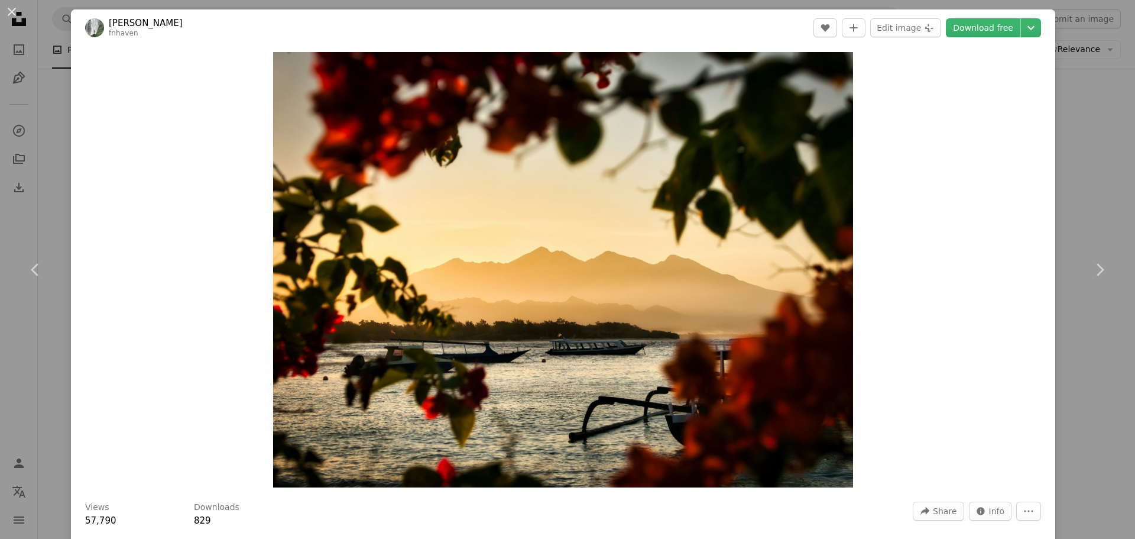
click at [1071, 185] on div "An X shape Chevron left Chevron right Fajruddin Mudzakkir fnhaven A heart A plu…" at bounding box center [567, 269] width 1135 height 539
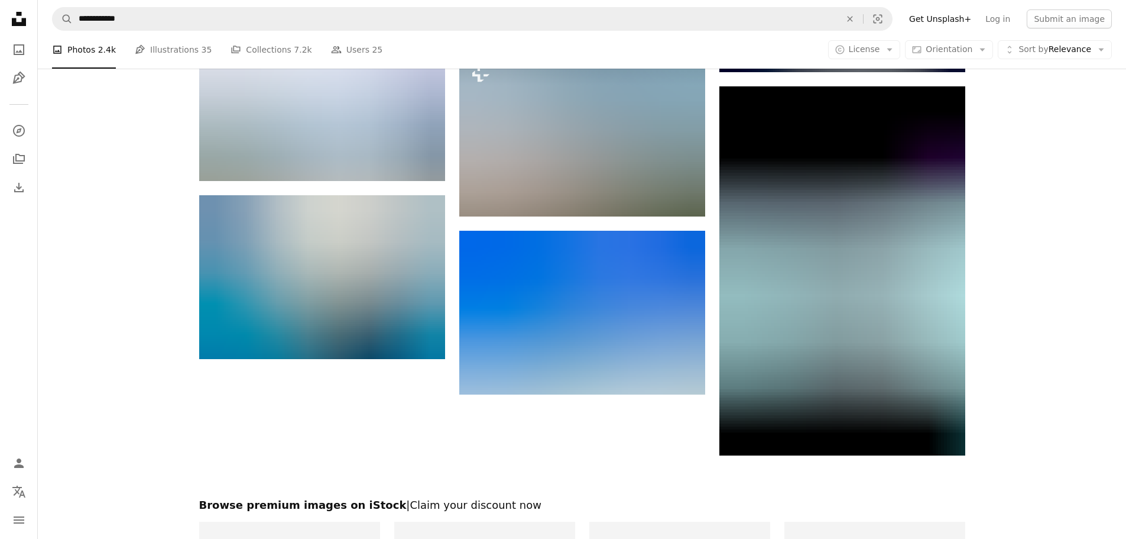
scroll to position [1419, 0]
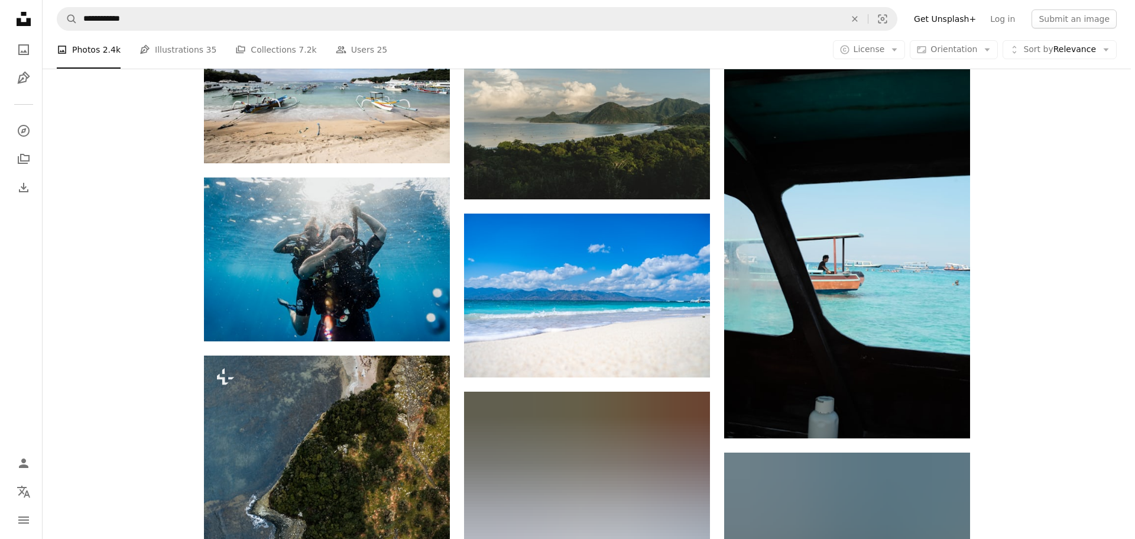
scroll to position [1360, 0]
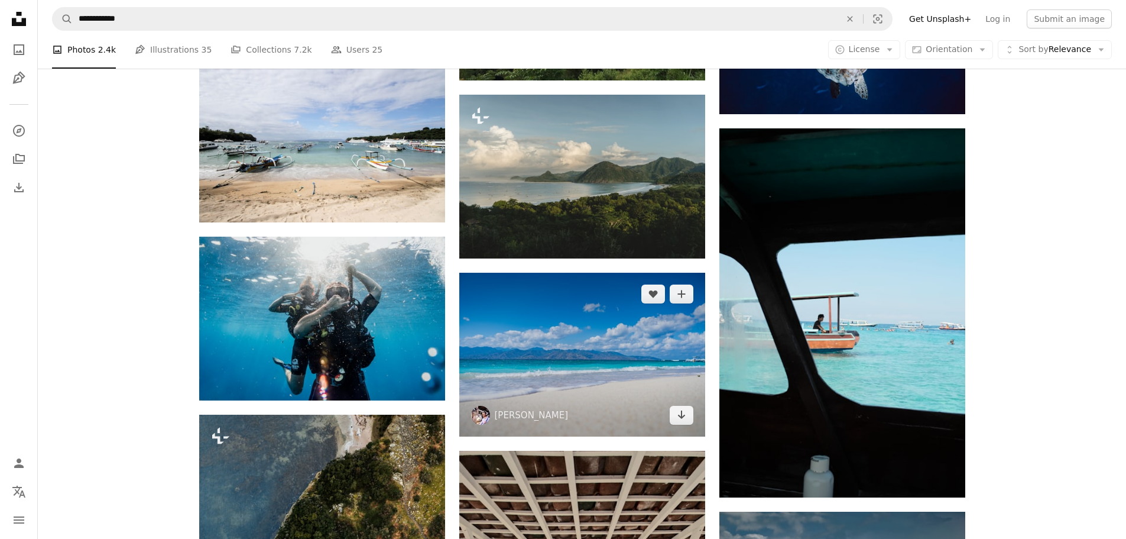
click at [662, 370] on img at bounding box center [582, 355] width 246 height 164
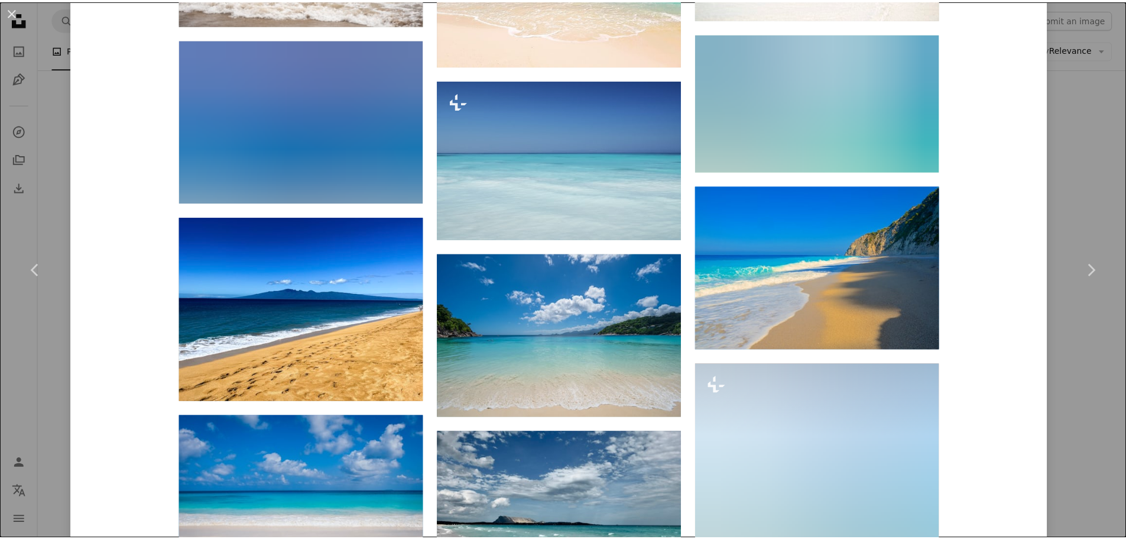
scroll to position [1596, 0]
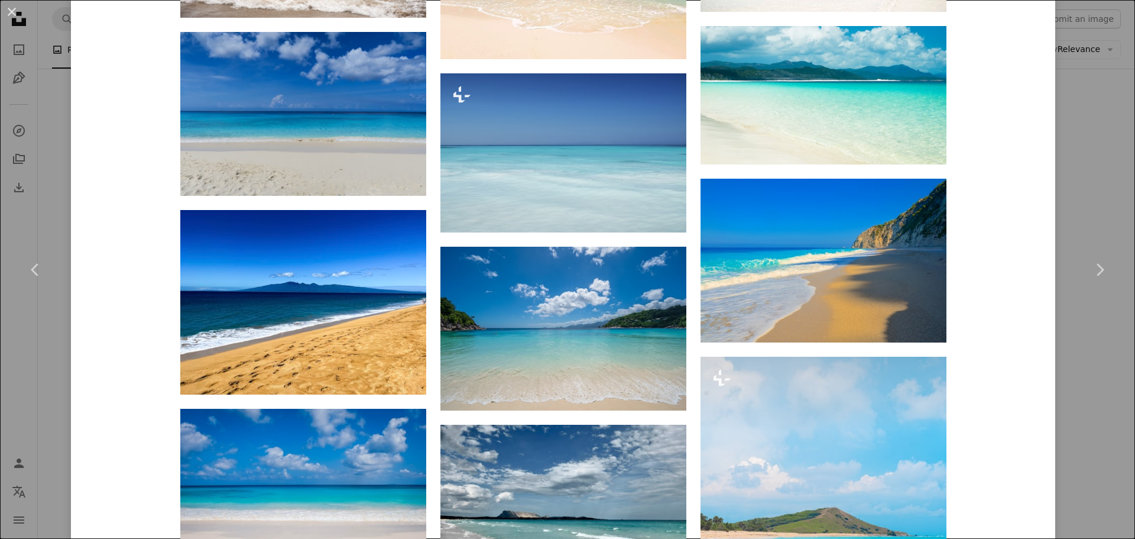
click at [1088, 160] on div "An X shape Chevron left Chevron right Baptiste P baptiste_ A heart A plus sign …" at bounding box center [567, 269] width 1135 height 539
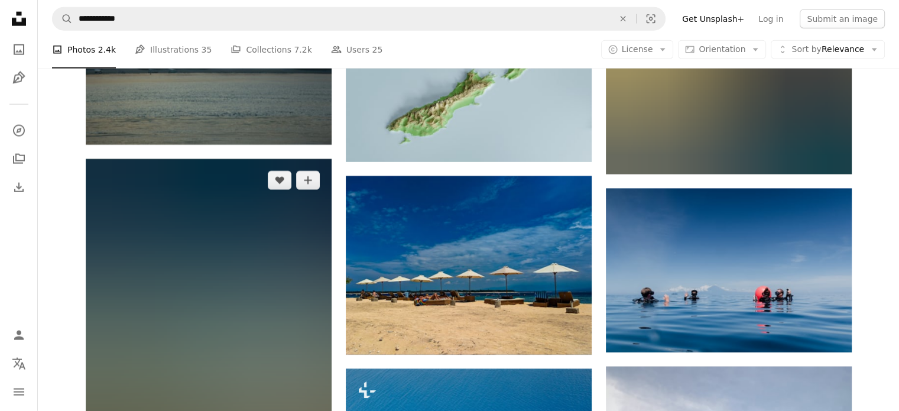
scroll to position [3075, 0]
